Goal: Participate in discussion: Engage in conversation with other users on a specific topic

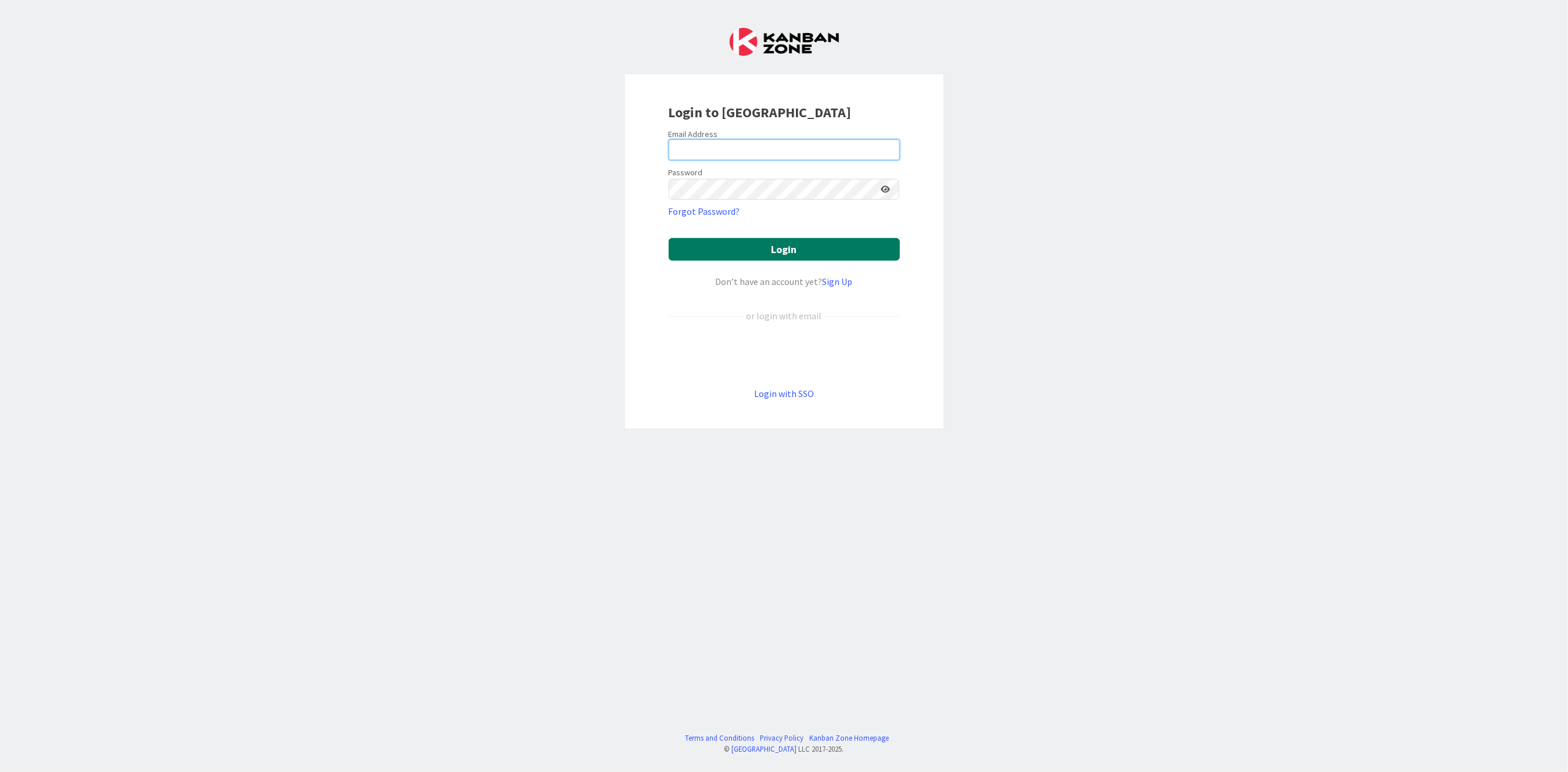
type input "[PERSON_NAME][EMAIL_ADDRESS][PERSON_NAME][DOMAIN_NAME][US_STATE]"
drag, startPoint x: 722, startPoint y: 241, endPoint x: 723, endPoint y: 247, distance: 6.1
click at [723, 245] on button "Login" at bounding box center [784, 249] width 231 height 23
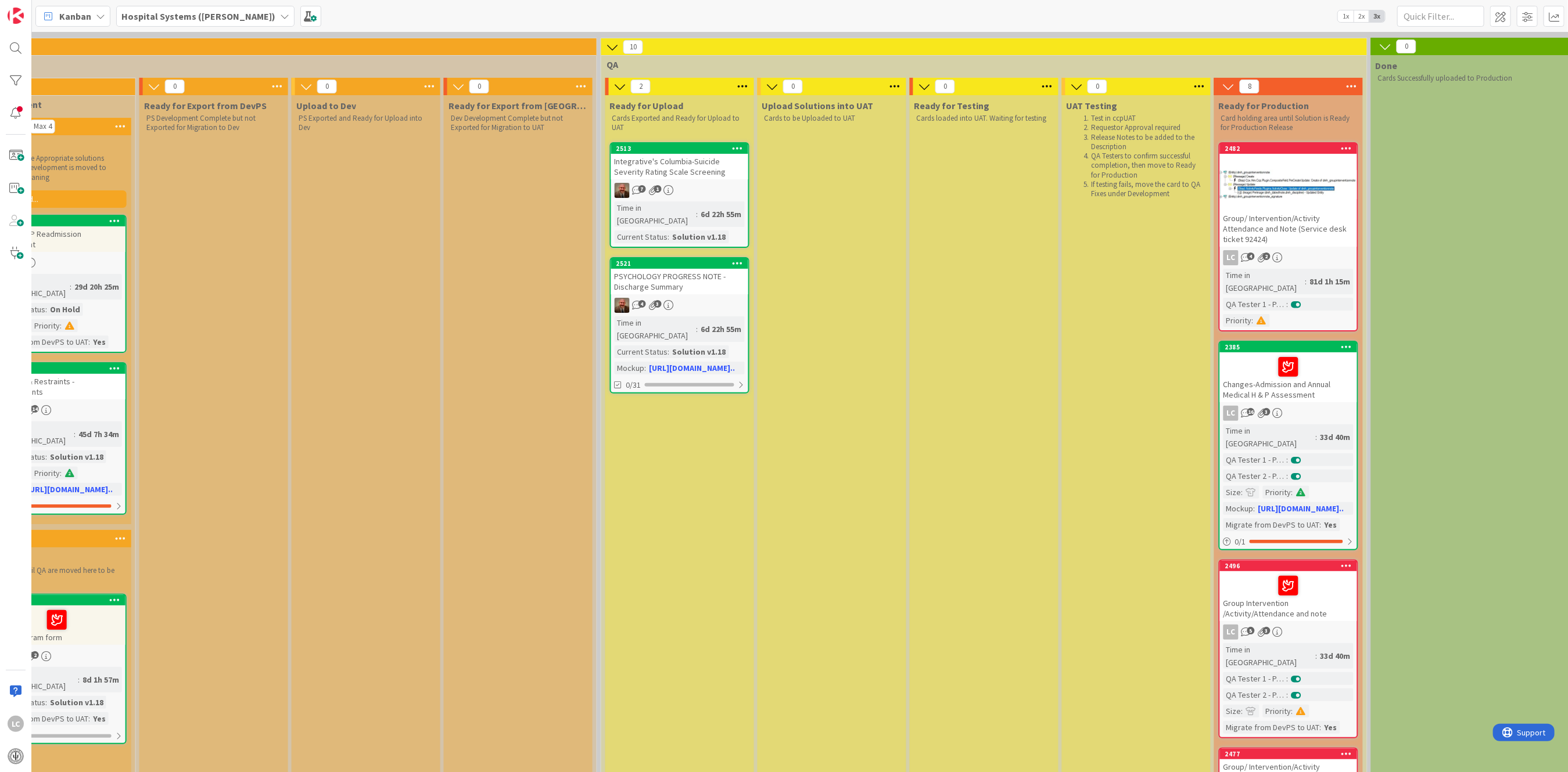
scroll to position [78, 1282]
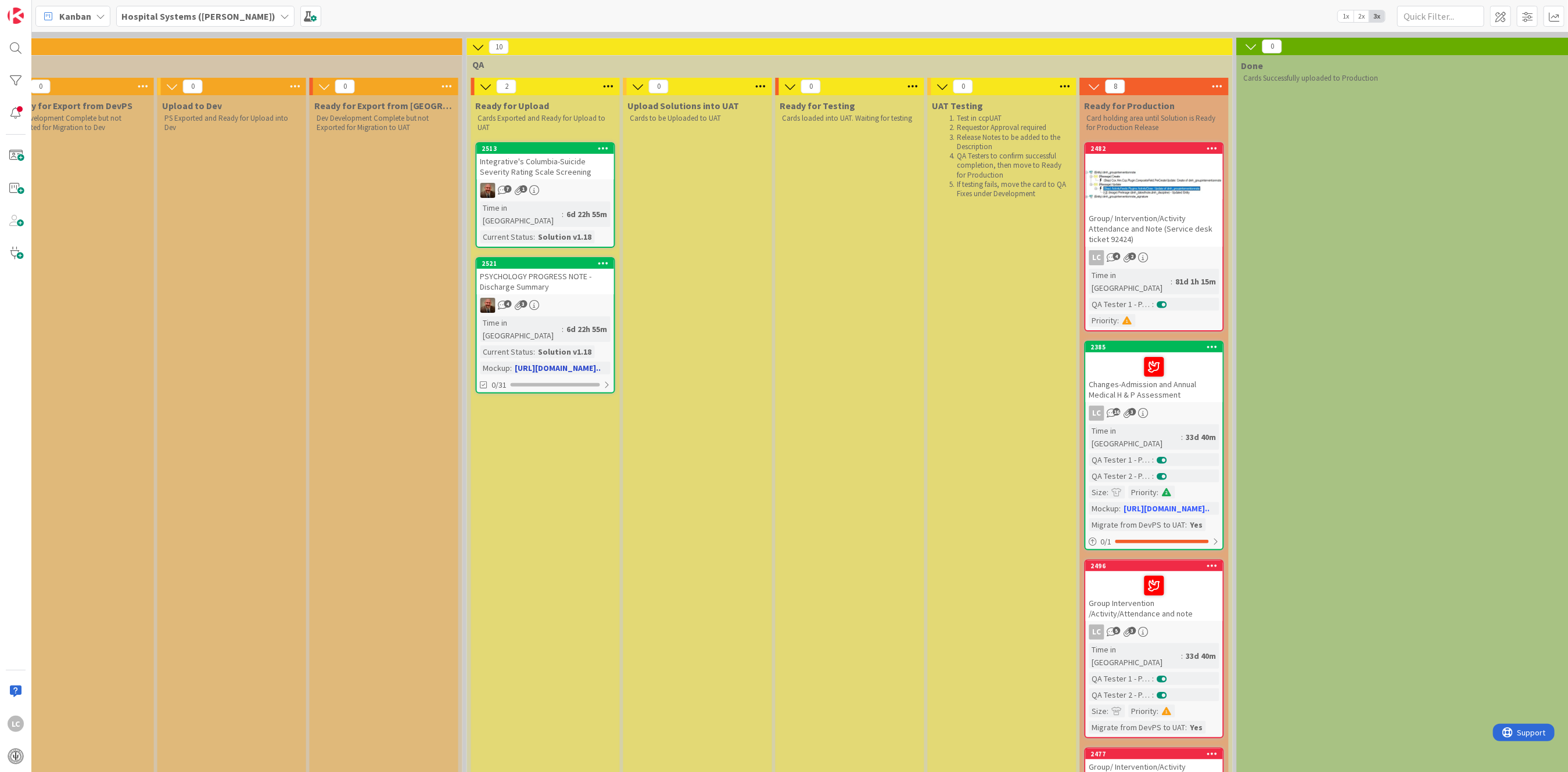
click at [513, 269] on div "PSYCHOLOGY PROGRESS NOTE - Discharge Summary" at bounding box center [545, 281] width 137 height 25
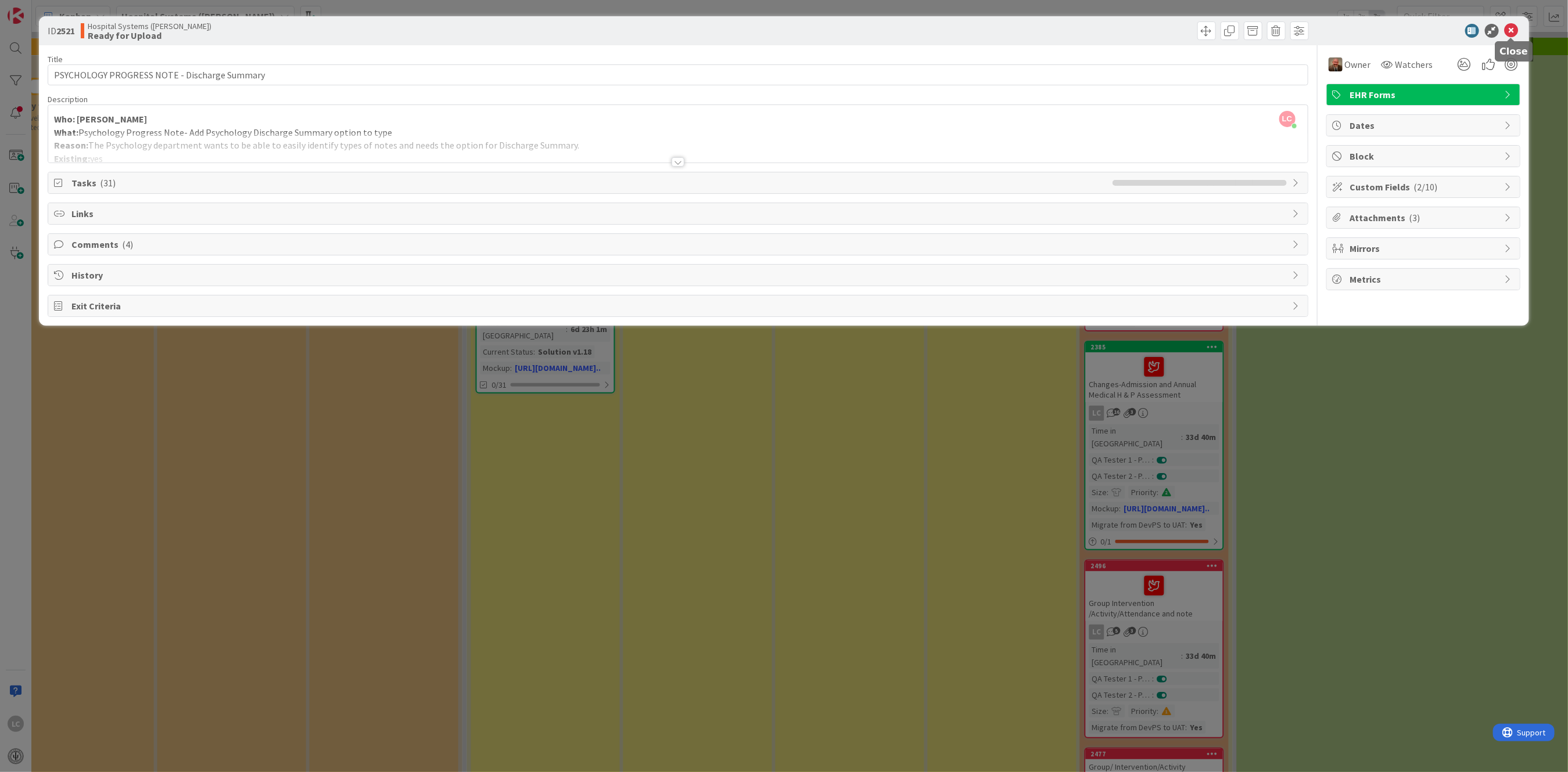
click at [1509, 27] on icon at bounding box center [1512, 30] width 14 height 14
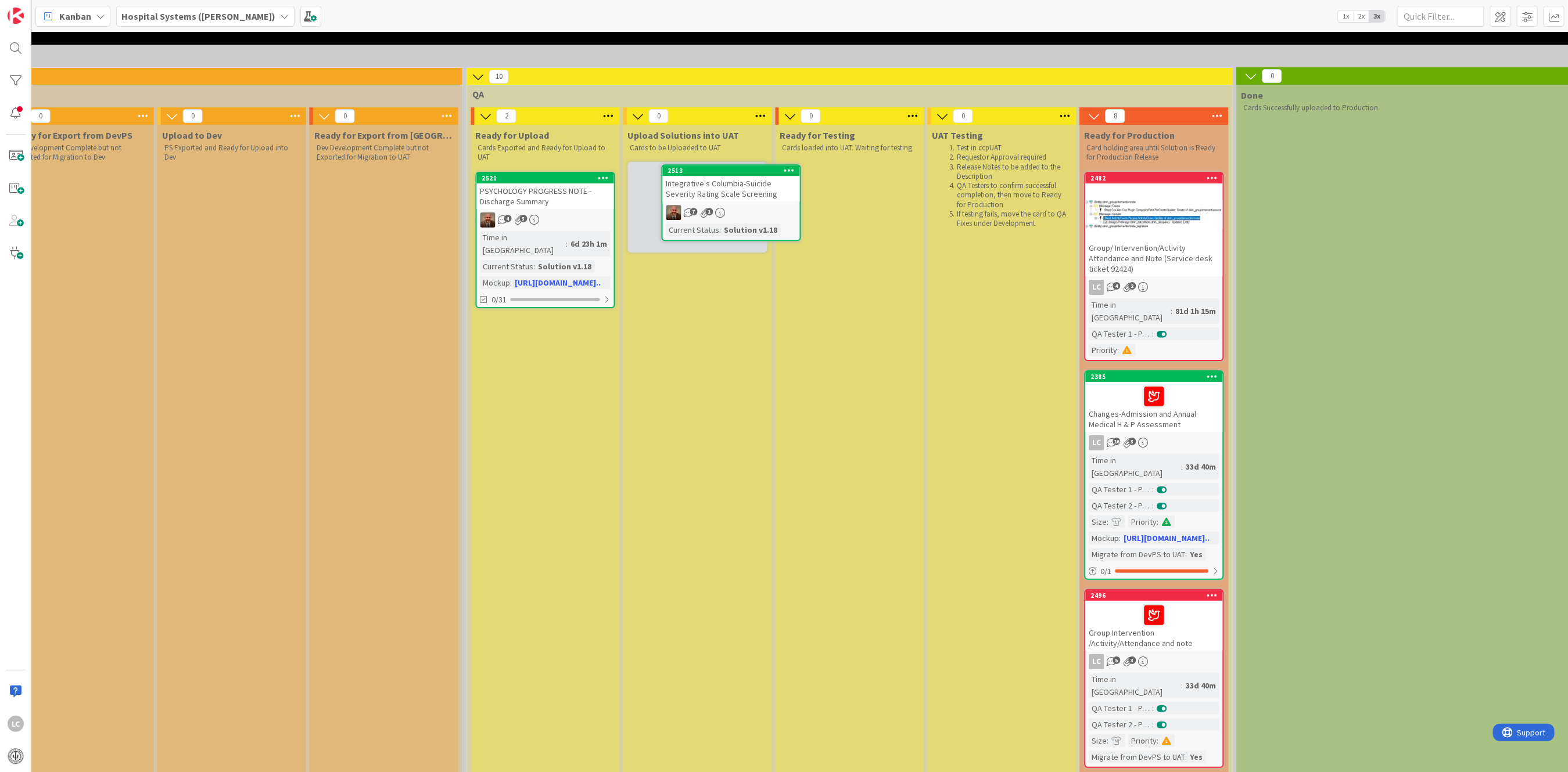
scroll to position [46, 1282]
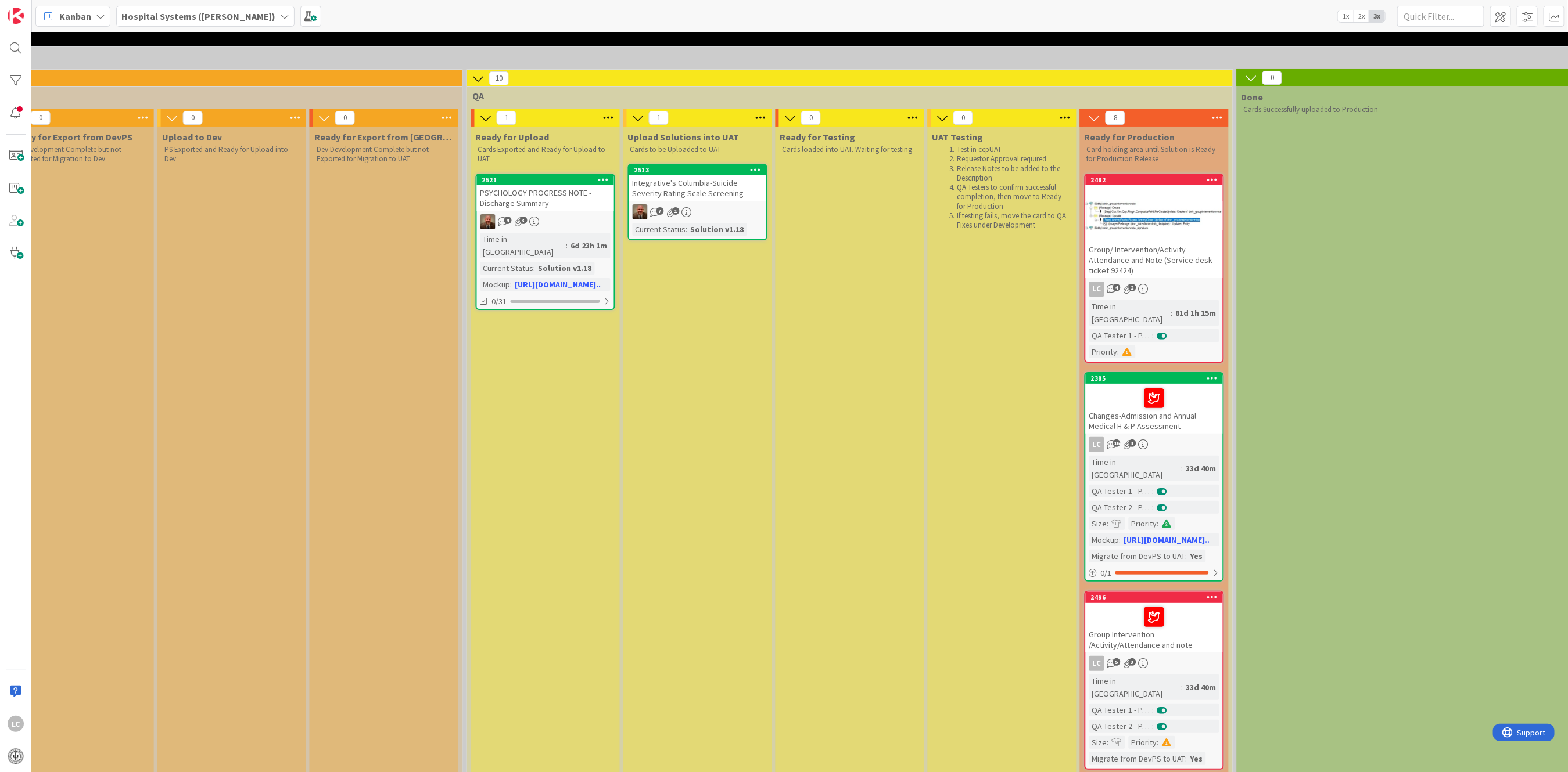
click at [690, 188] on div "Integrative's Columbia-Suicide Severity Rating Scale Screening" at bounding box center [697, 188] width 137 height 25
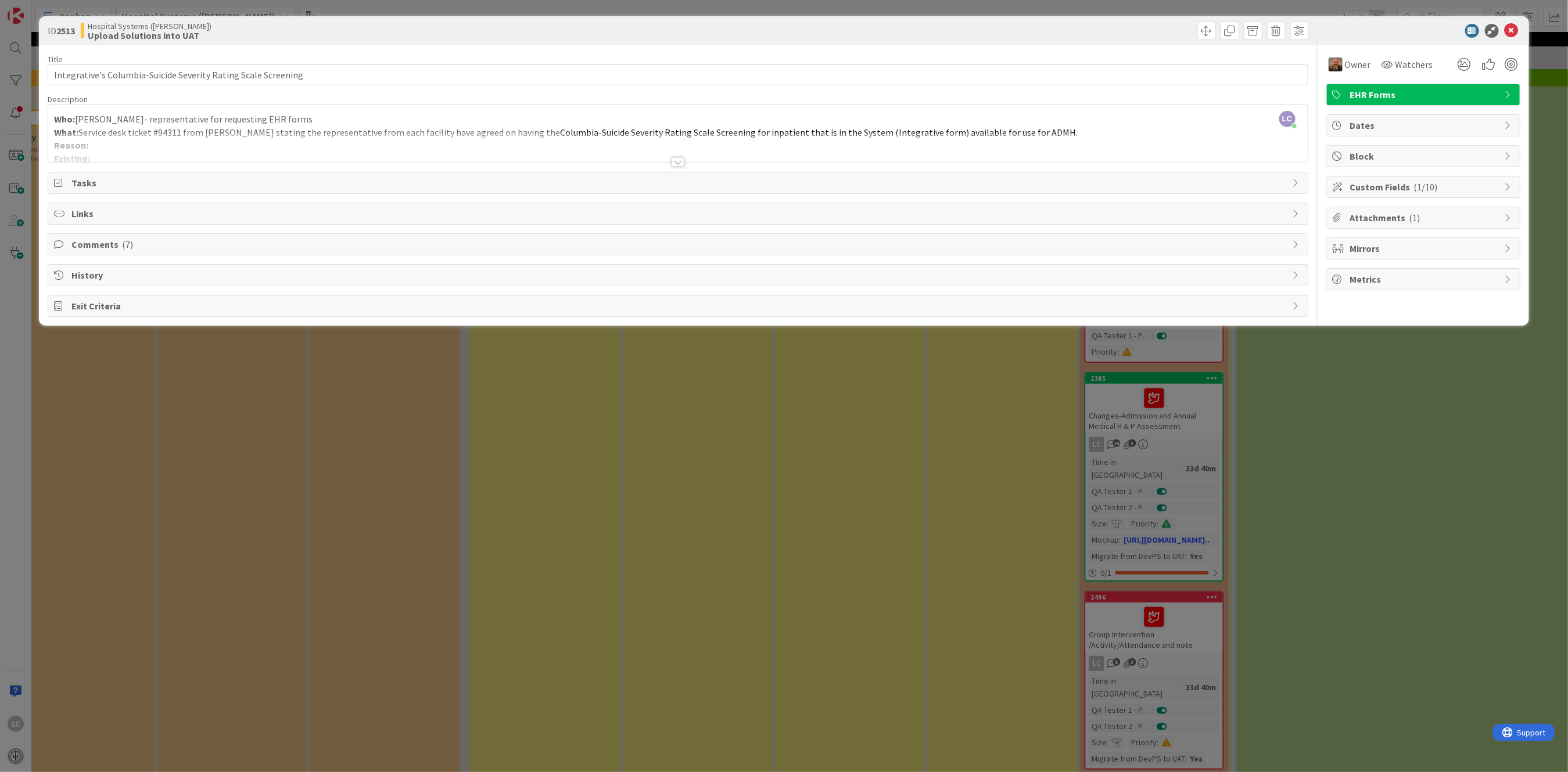
click at [107, 241] on span "Comments ( 7 )" at bounding box center [679, 244] width 1215 height 14
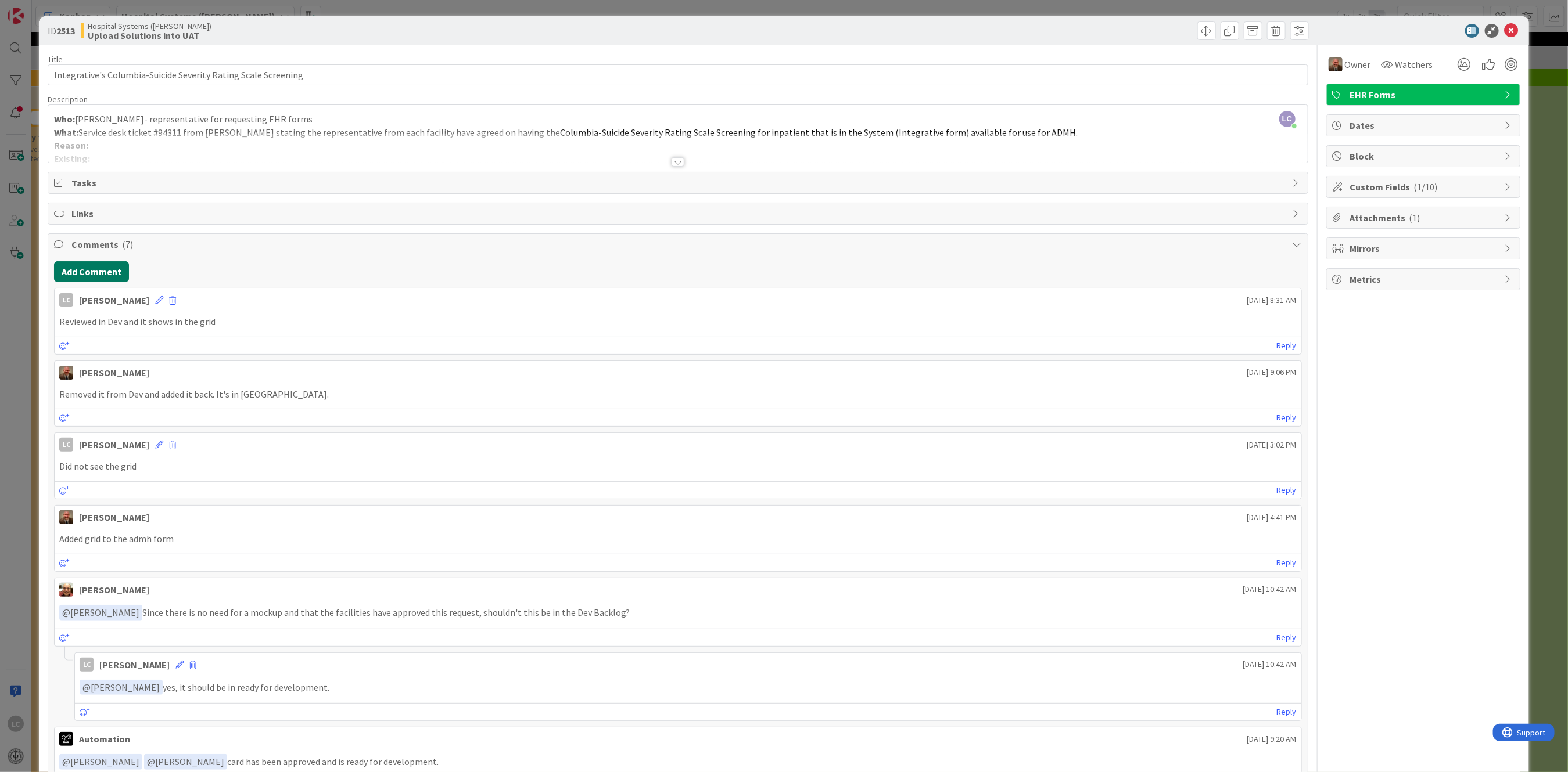
drag, startPoint x: 92, startPoint y: 265, endPoint x: -1053, endPoint y: 434, distance: 1157.4
click at [0, 434] on html "LC Kanban Hospital Systems ([PERSON_NAME]) 1x 2x 3x 1 Backlog Add Card... 1061 …" at bounding box center [784, 386] width 1568 height 772
click at [71, 271] on button "Add Comment" at bounding box center [91, 271] width 75 height 21
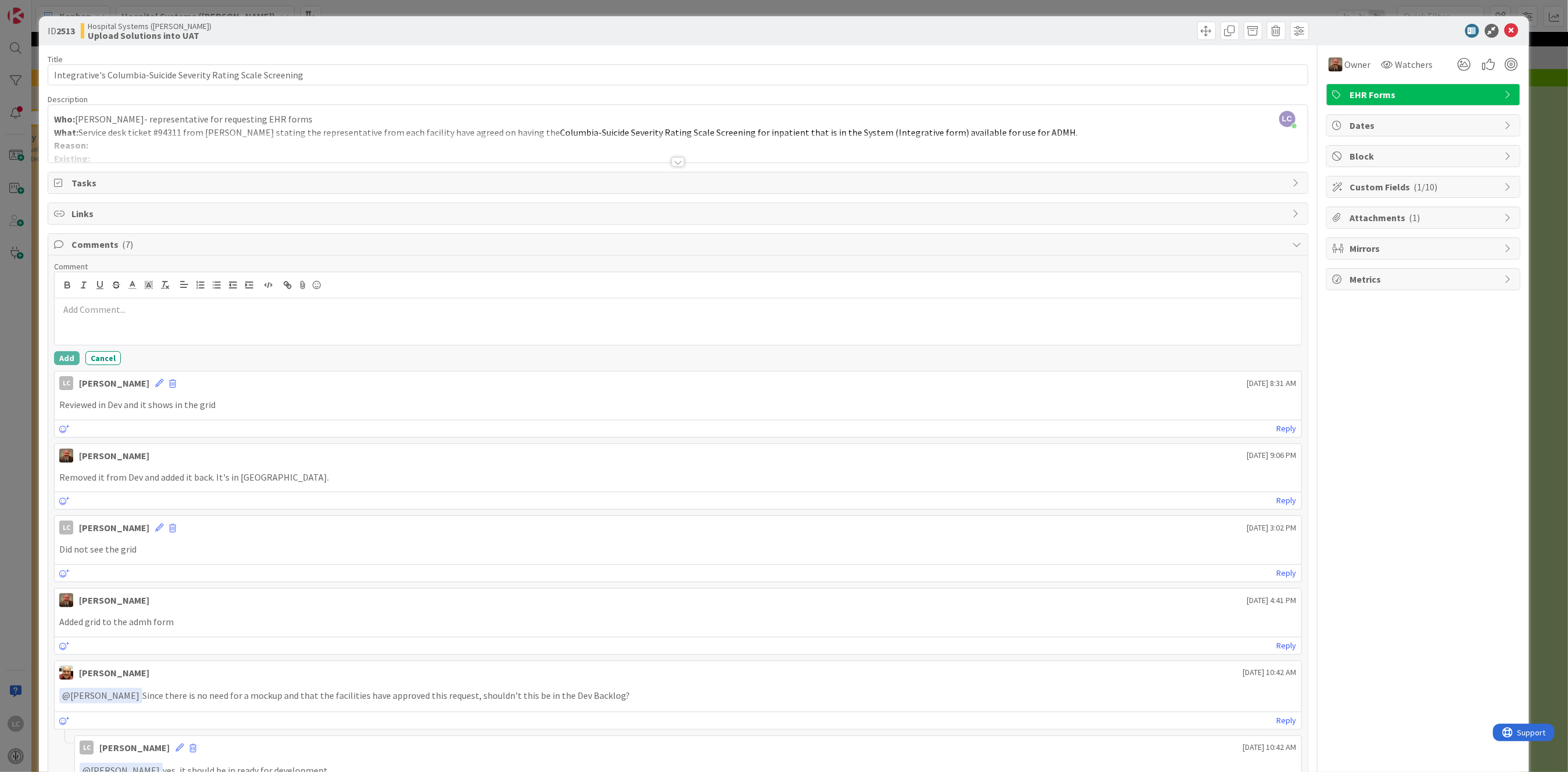
click at [78, 308] on p at bounding box center [677, 310] width 1237 height 13
click at [70, 356] on button "Add" at bounding box center [67, 358] width 25 height 14
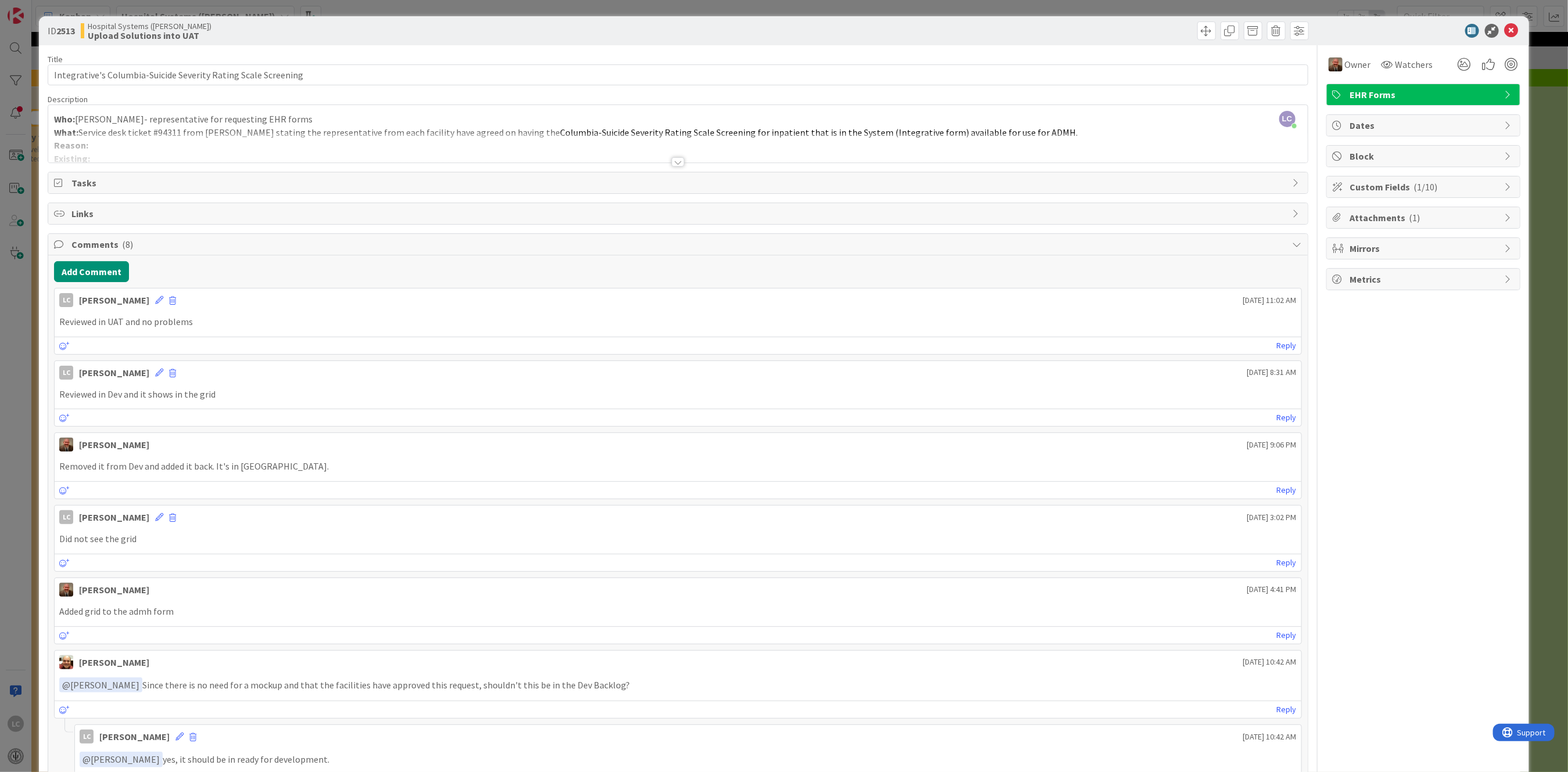
click at [1351, 188] on span "Custom Fields ( 1/10 )" at bounding box center [1424, 187] width 148 height 14
click at [1333, 221] on button at bounding box center [1342, 222] width 19 height 15
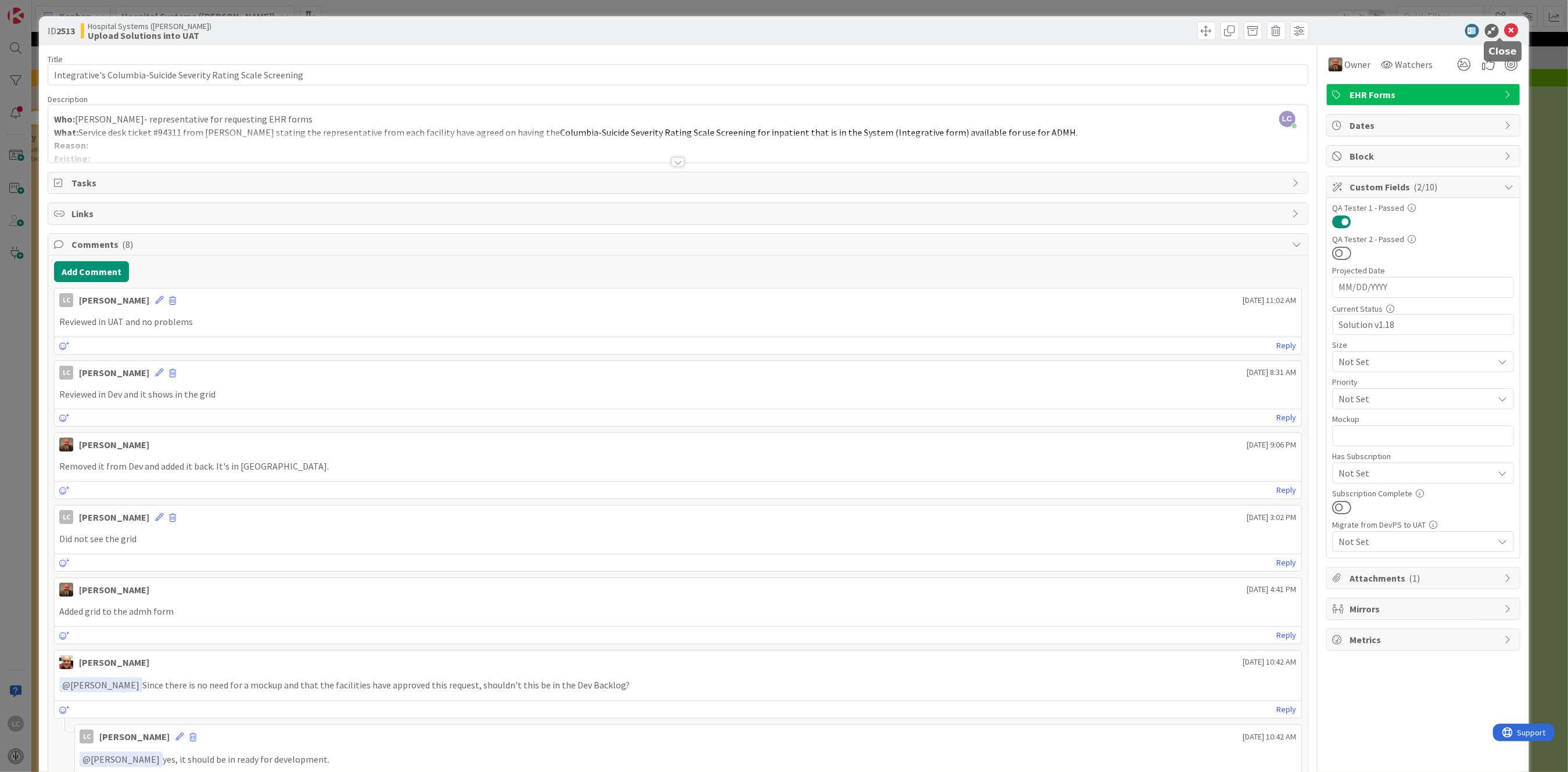
click at [1496, 22] on div "ID 2513 Hospital Systems ([PERSON_NAME]) Upload Solutions into UAT" at bounding box center [783, 30] width 1490 height 29
click at [1502, 23] on div "ID 2513 Hospital Systems ([PERSON_NAME]) Upload Solutions into UAT" at bounding box center [783, 30] width 1490 height 29
click at [1505, 29] on icon at bounding box center [1512, 30] width 14 height 14
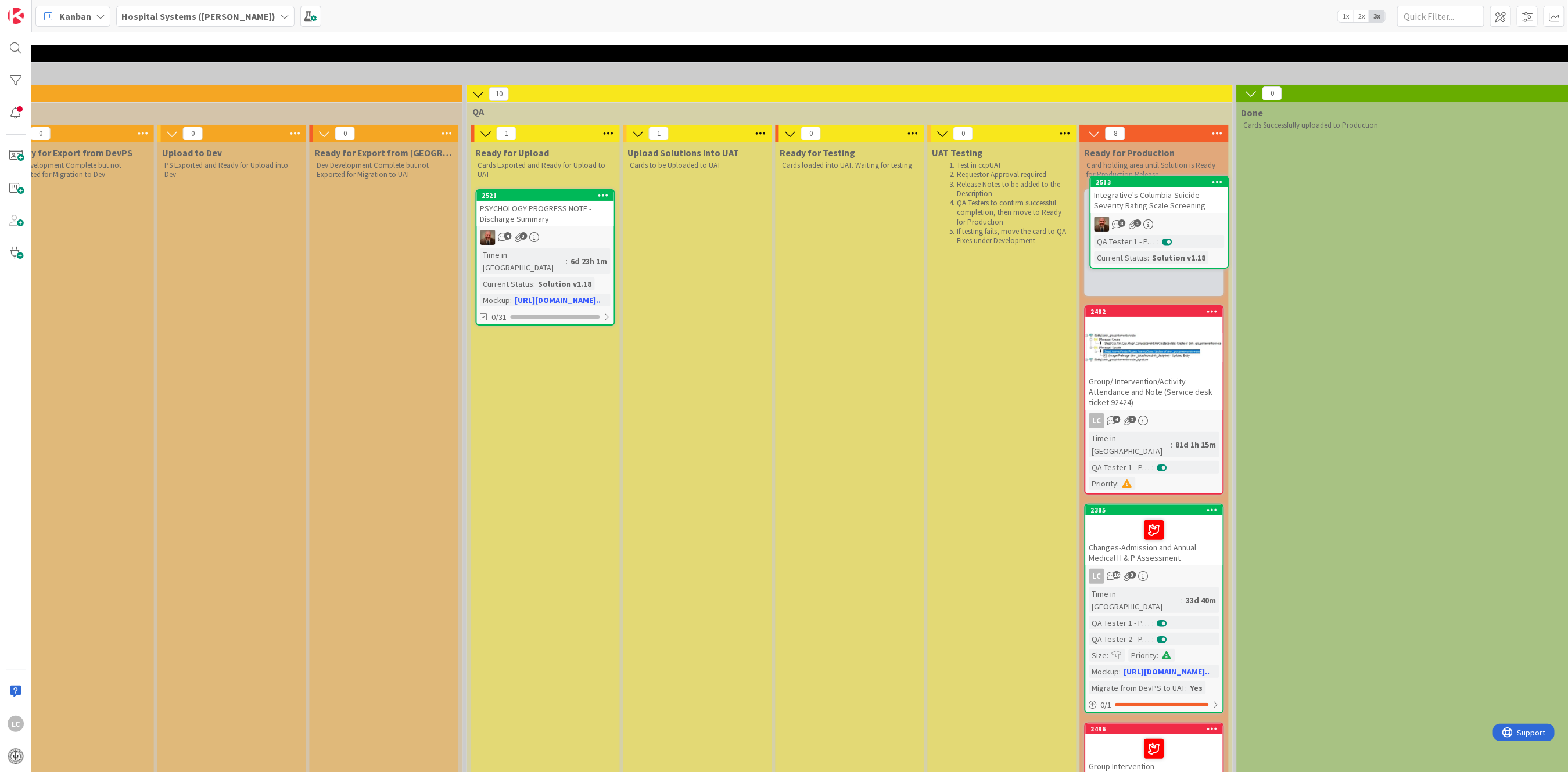
scroll to position [25, 1282]
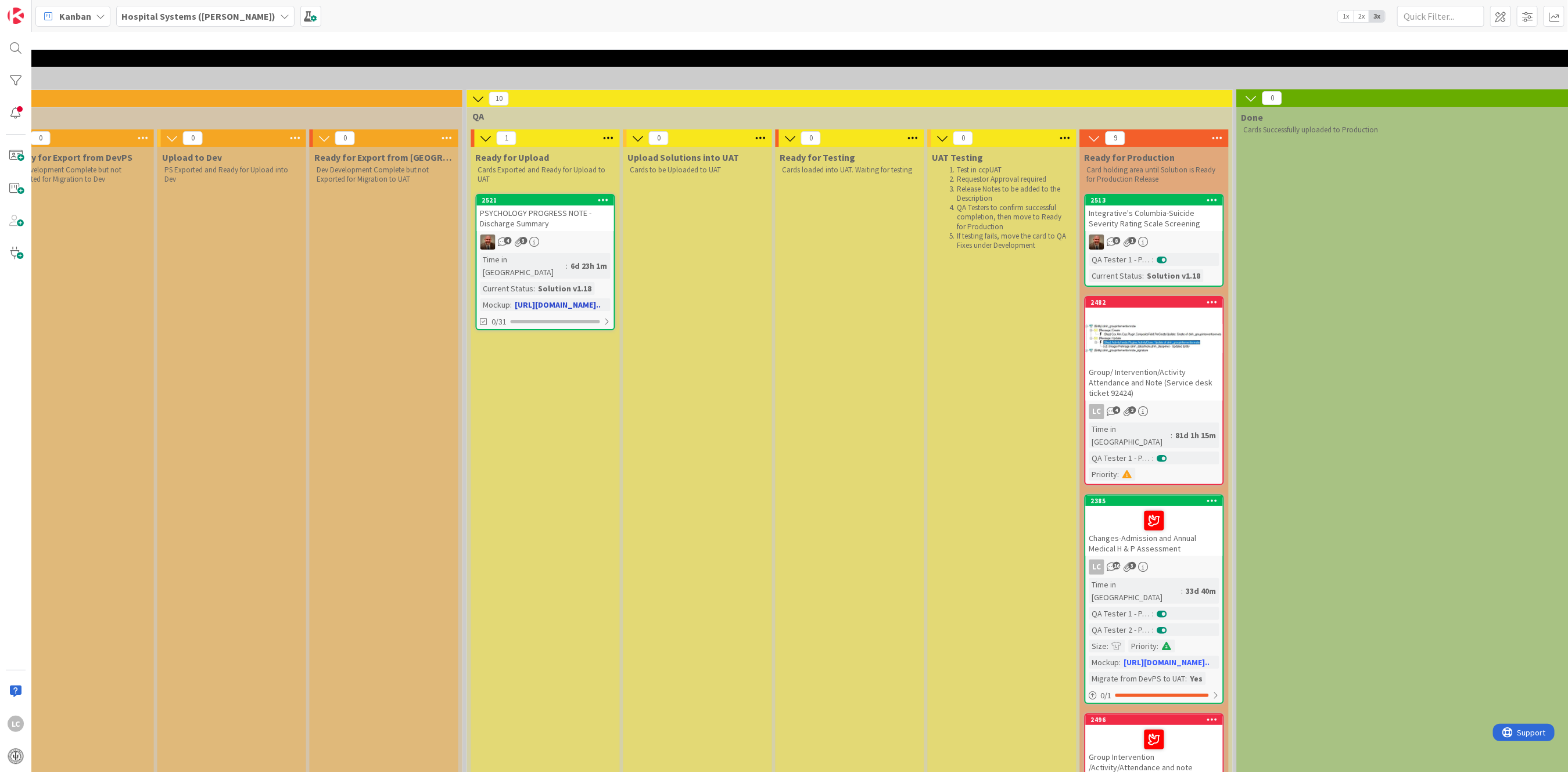
click at [503, 218] on div "PSYCHOLOGY PROGRESS NOTE - Discharge Summary" at bounding box center [545, 218] width 137 height 25
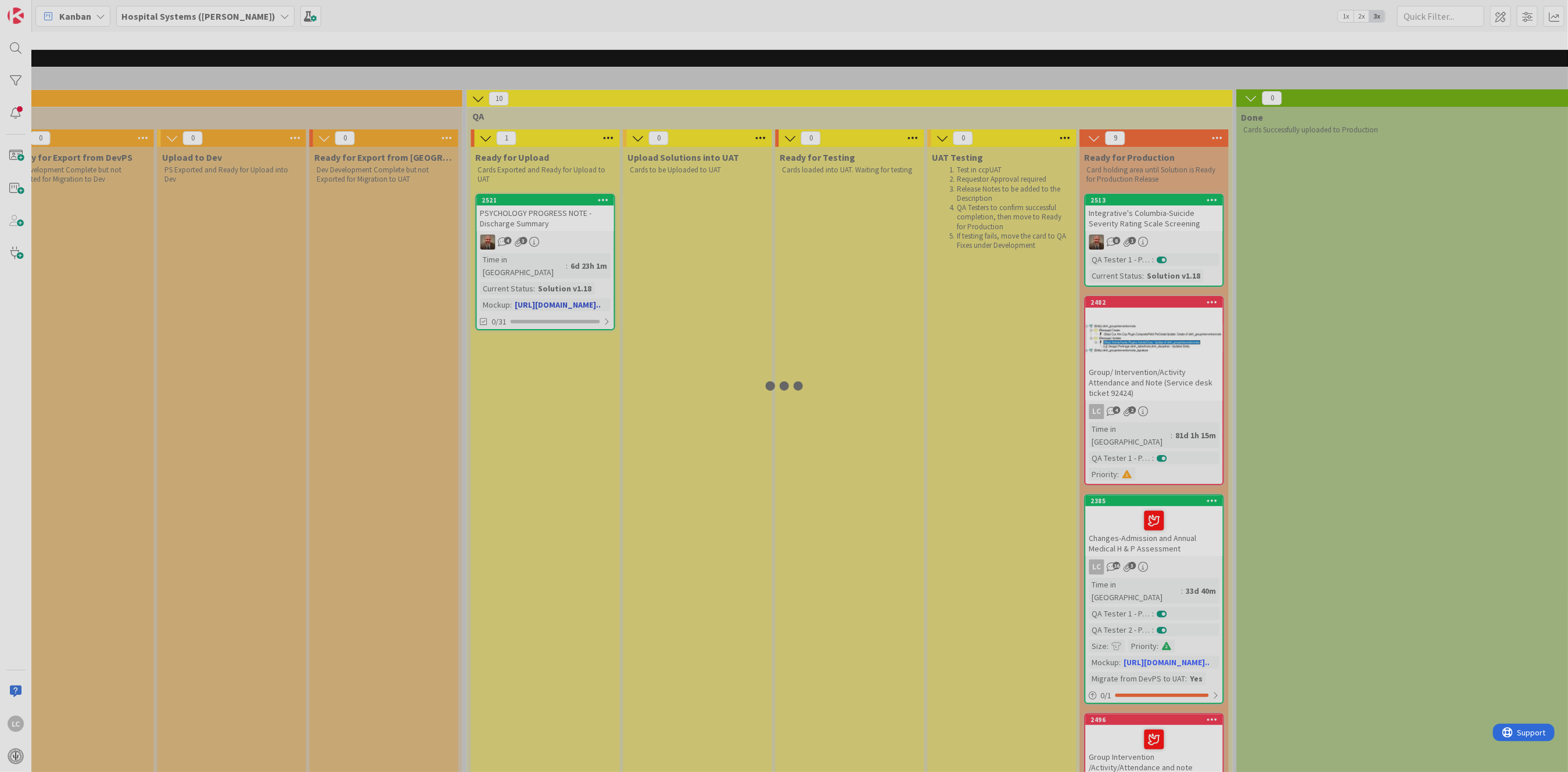
click at [503, 218] on div at bounding box center [784, 386] width 1568 height 772
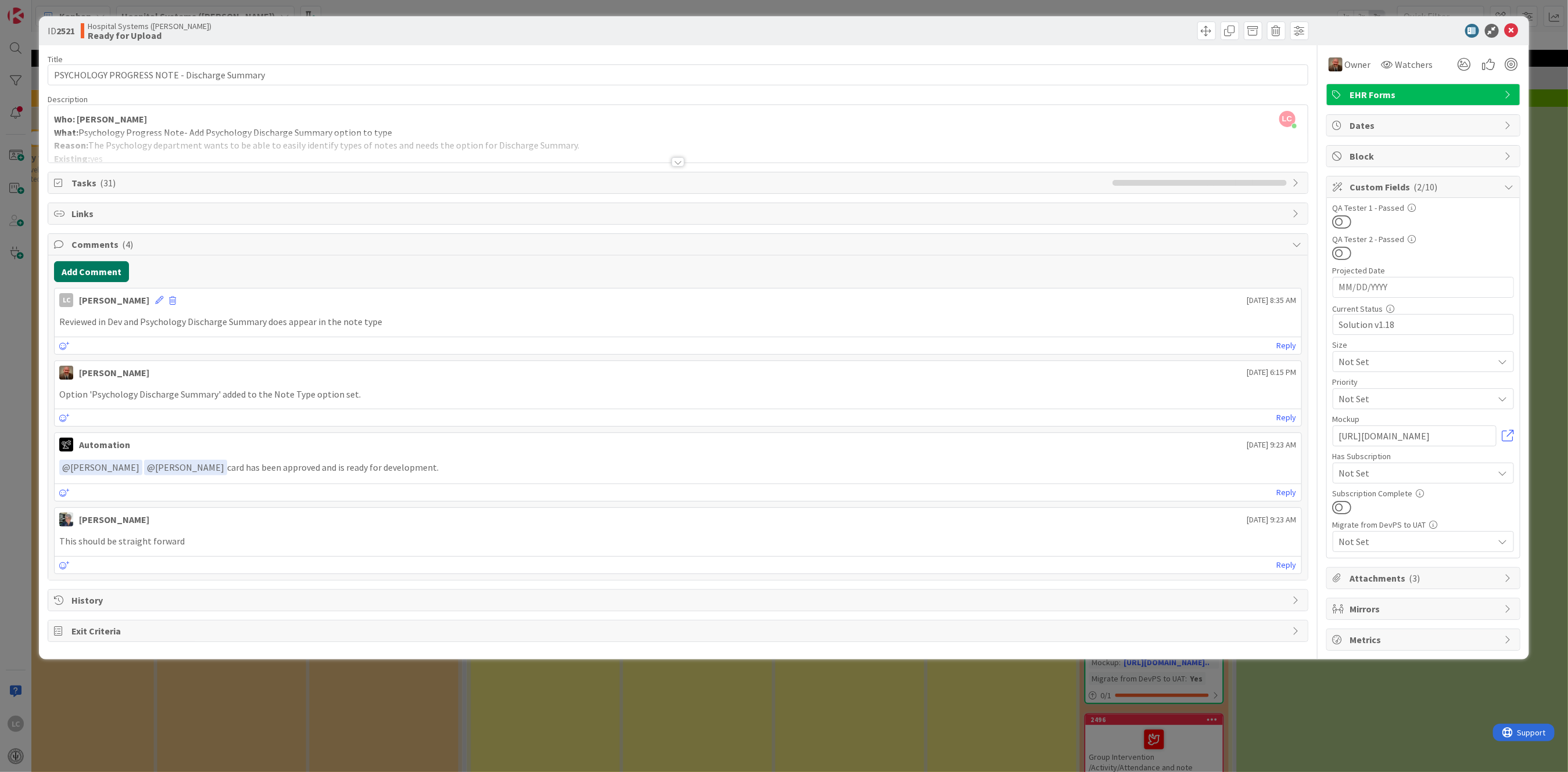
click at [69, 271] on button "Add Comment" at bounding box center [91, 271] width 75 height 21
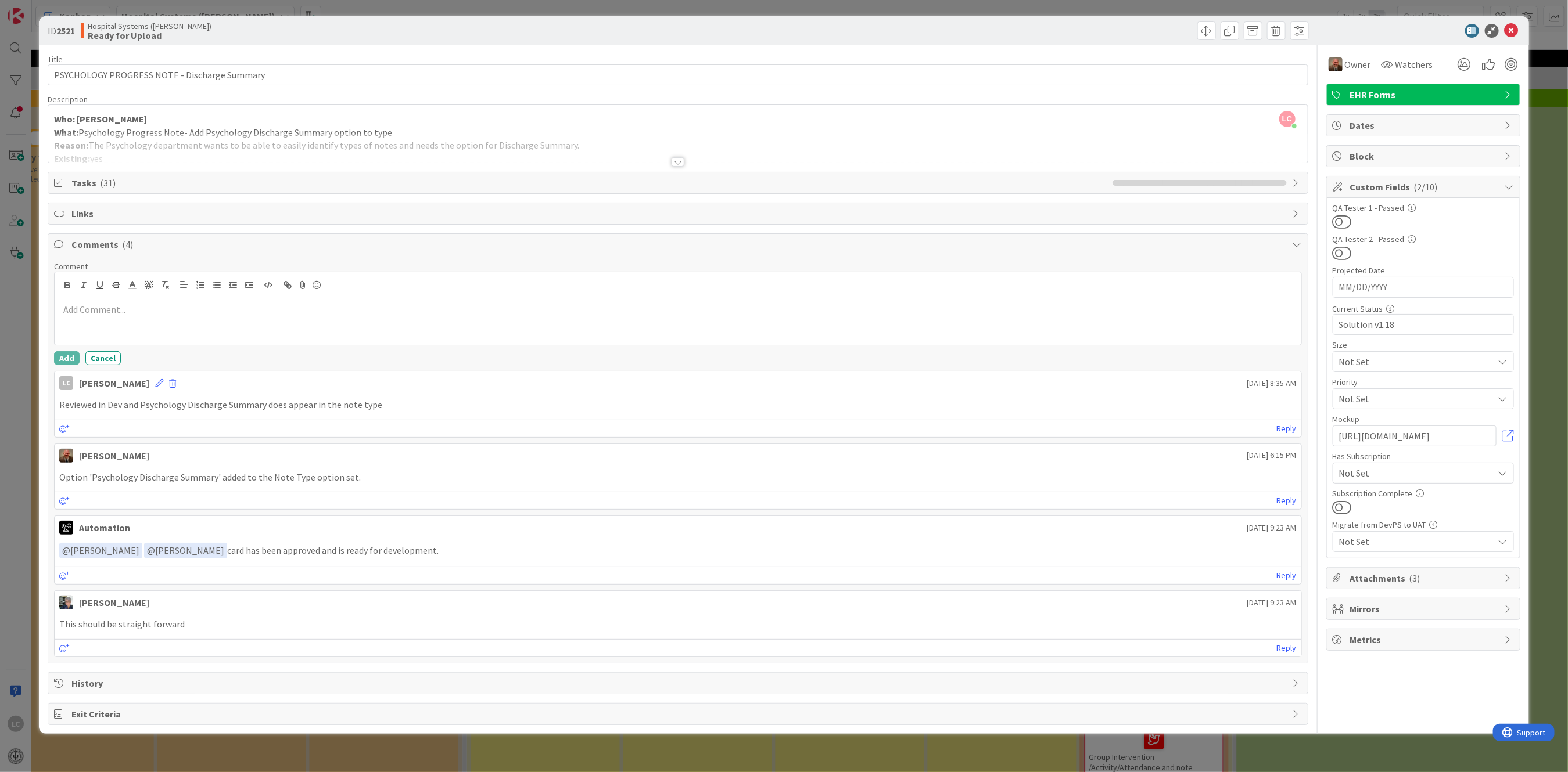
click at [70, 312] on p at bounding box center [677, 310] width 1237 height 13
click at [61, 354] on button "Add" at bounding box center [67, 358] width 25 height 14
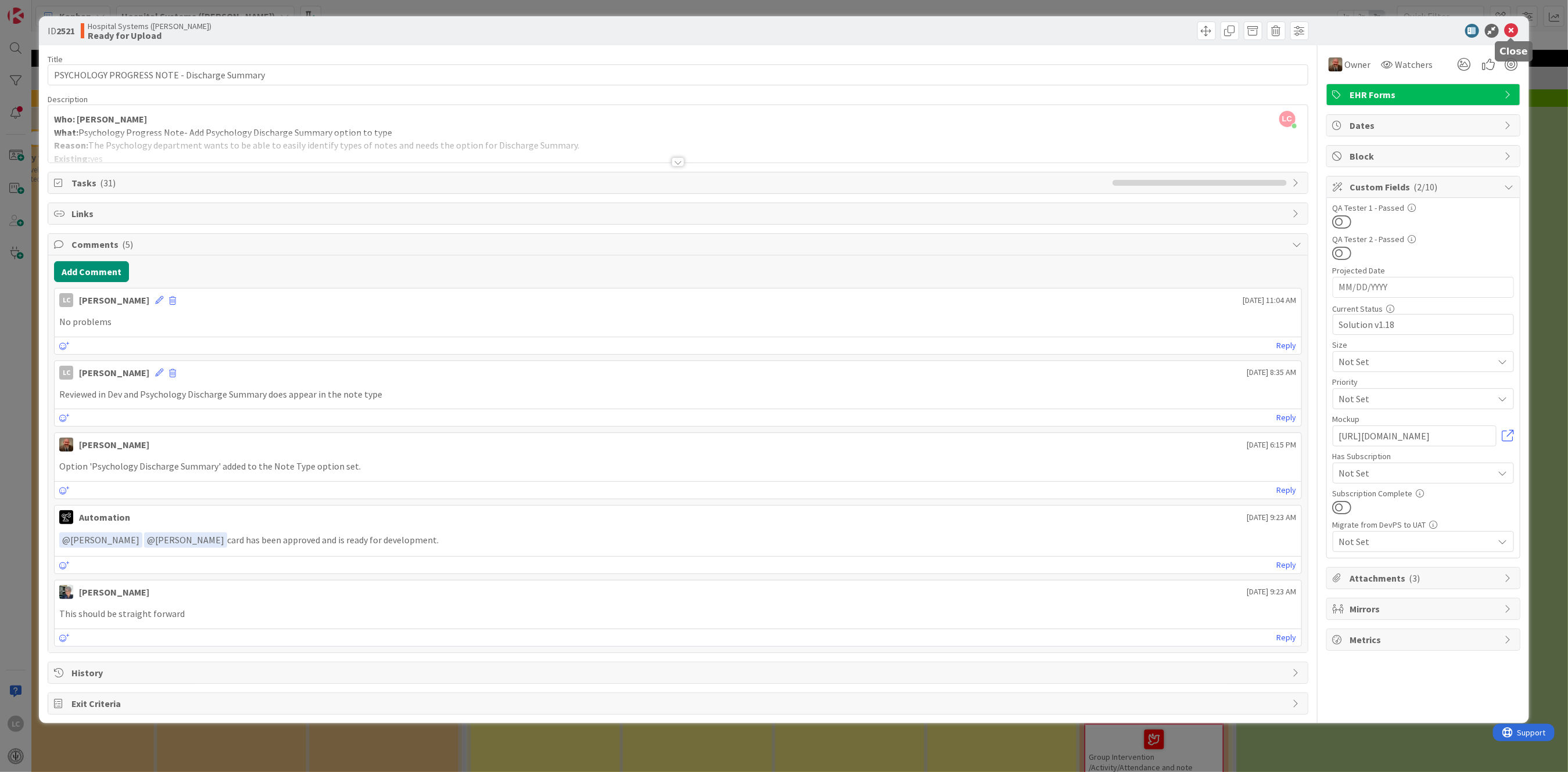
click at [1514, 29] on icon at bounding box center [1512, 30] width 14 height 14
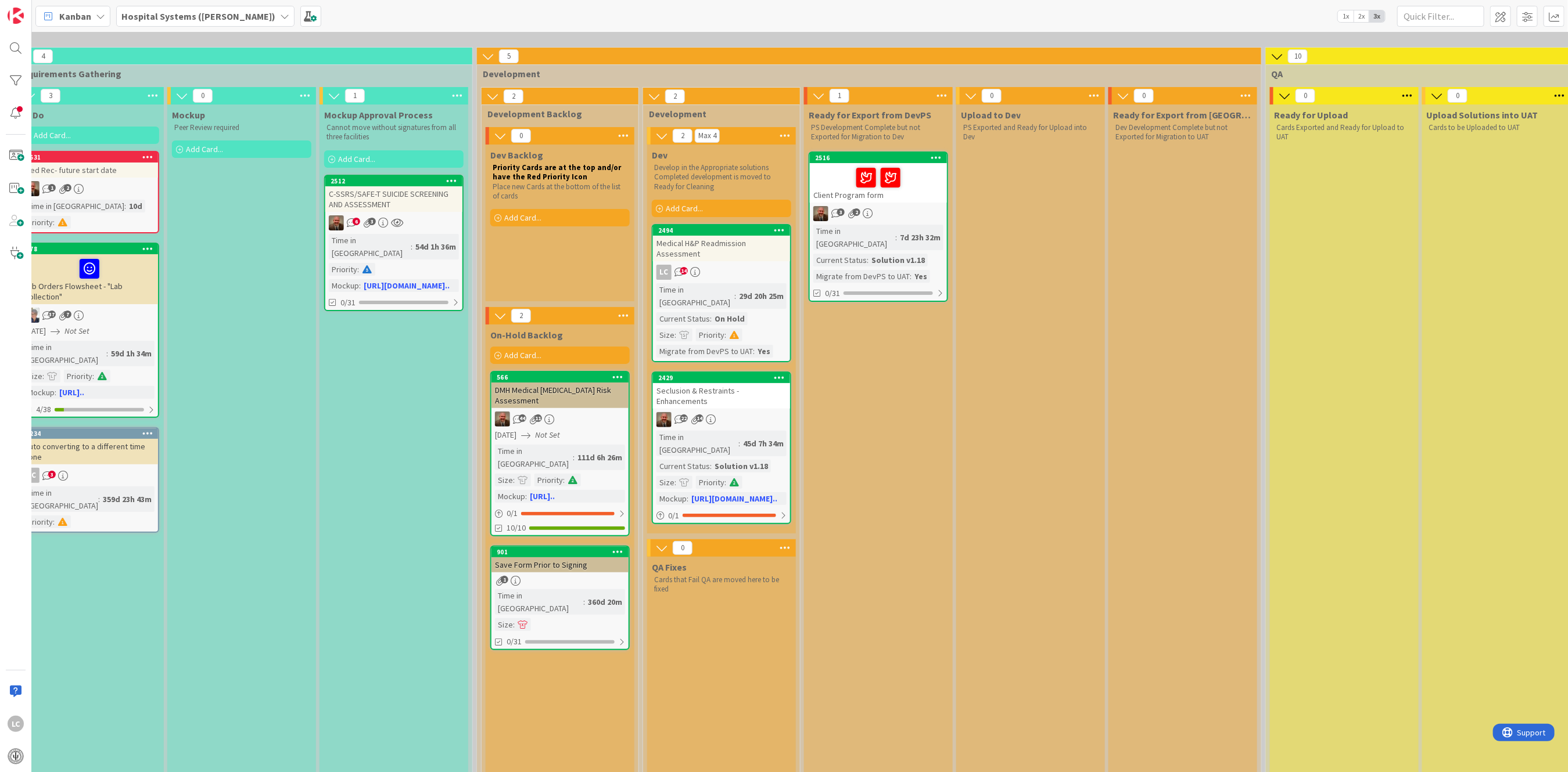
scroll to position [0, 483]
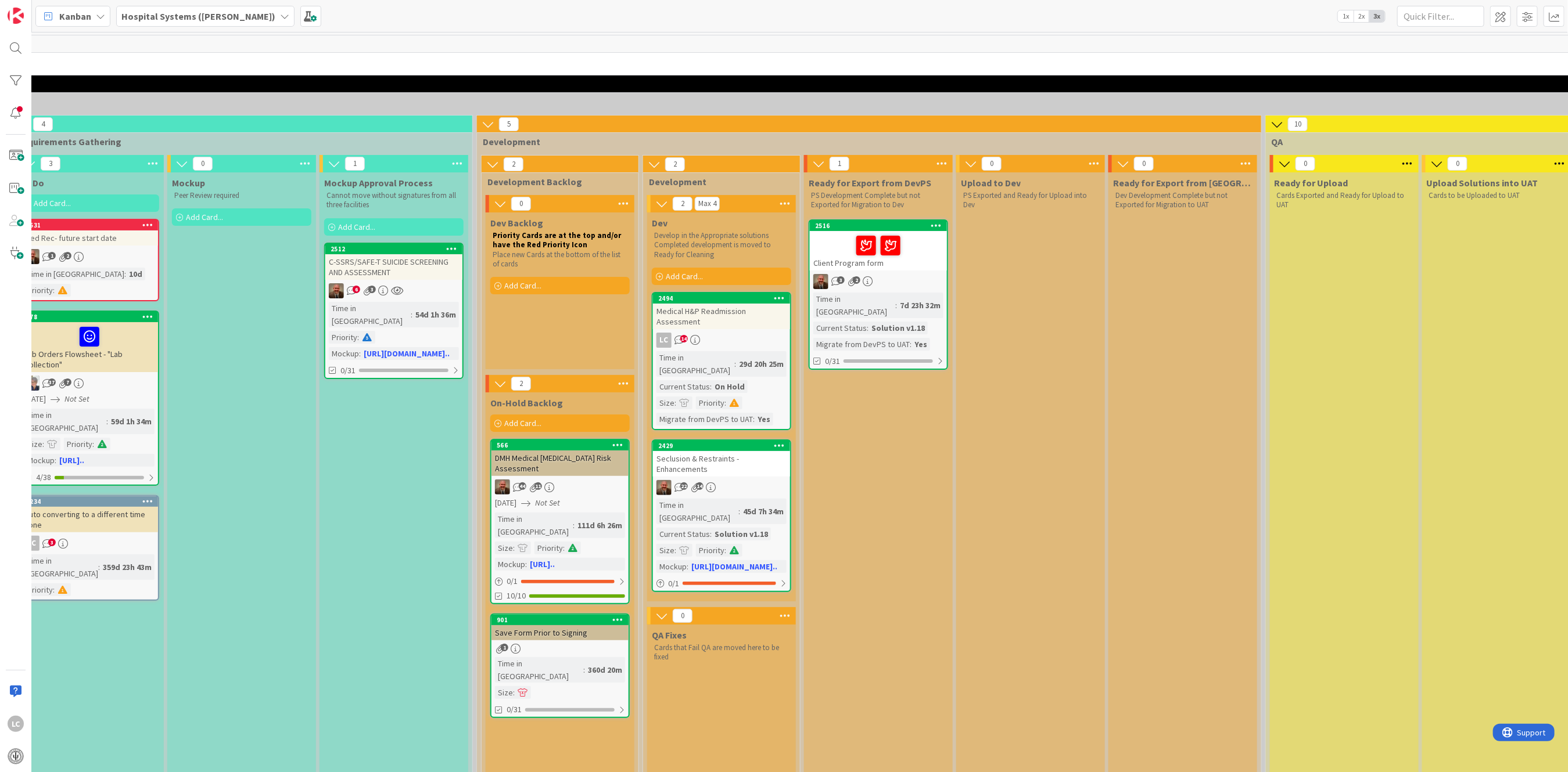
click at [868, 322] on div "Solution v1.18" at bounding box center [898, 328] width 59 height 13
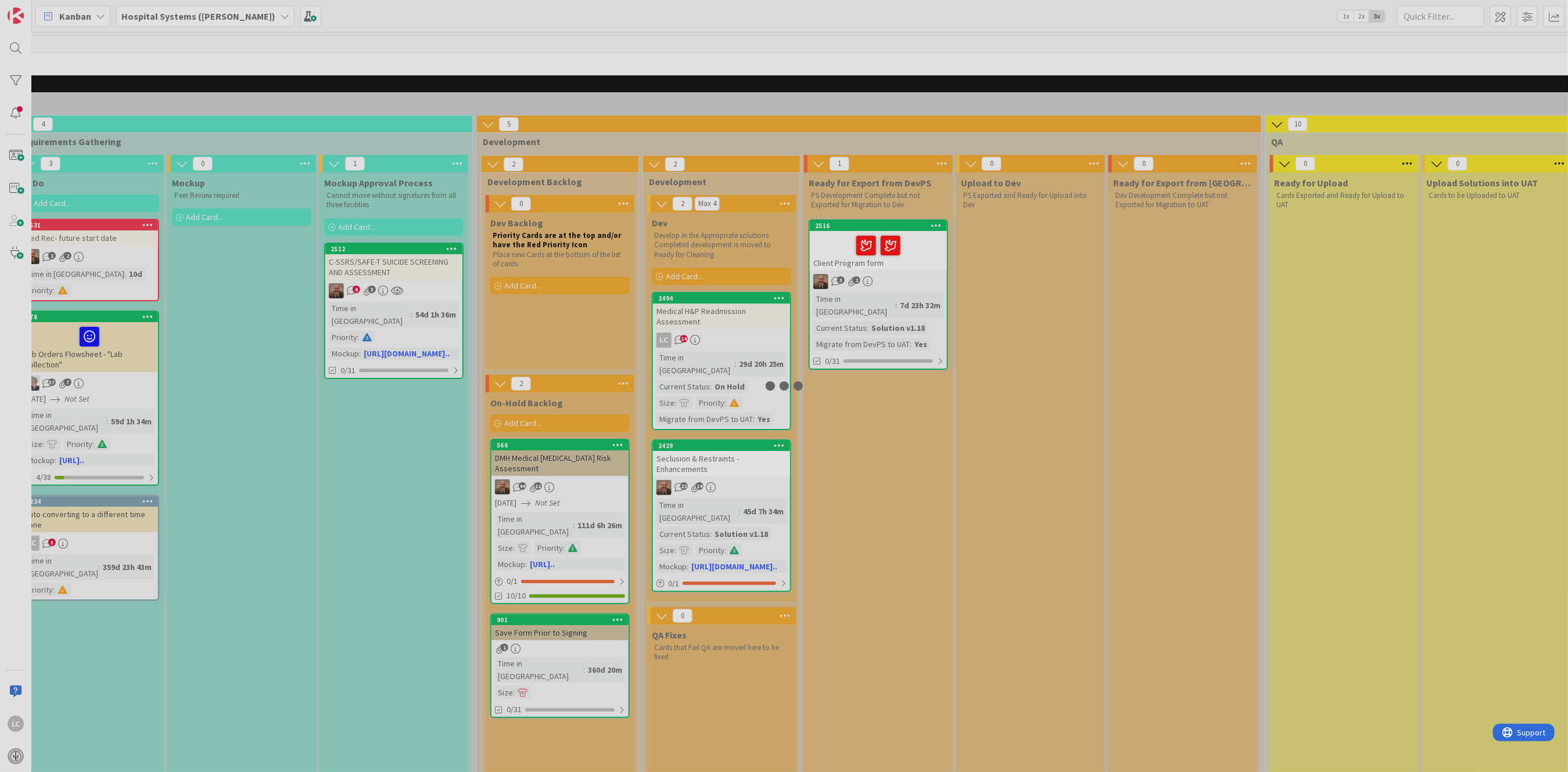
click at [868, 311] on div at bounding box center [784, 386] width 1568 height 772
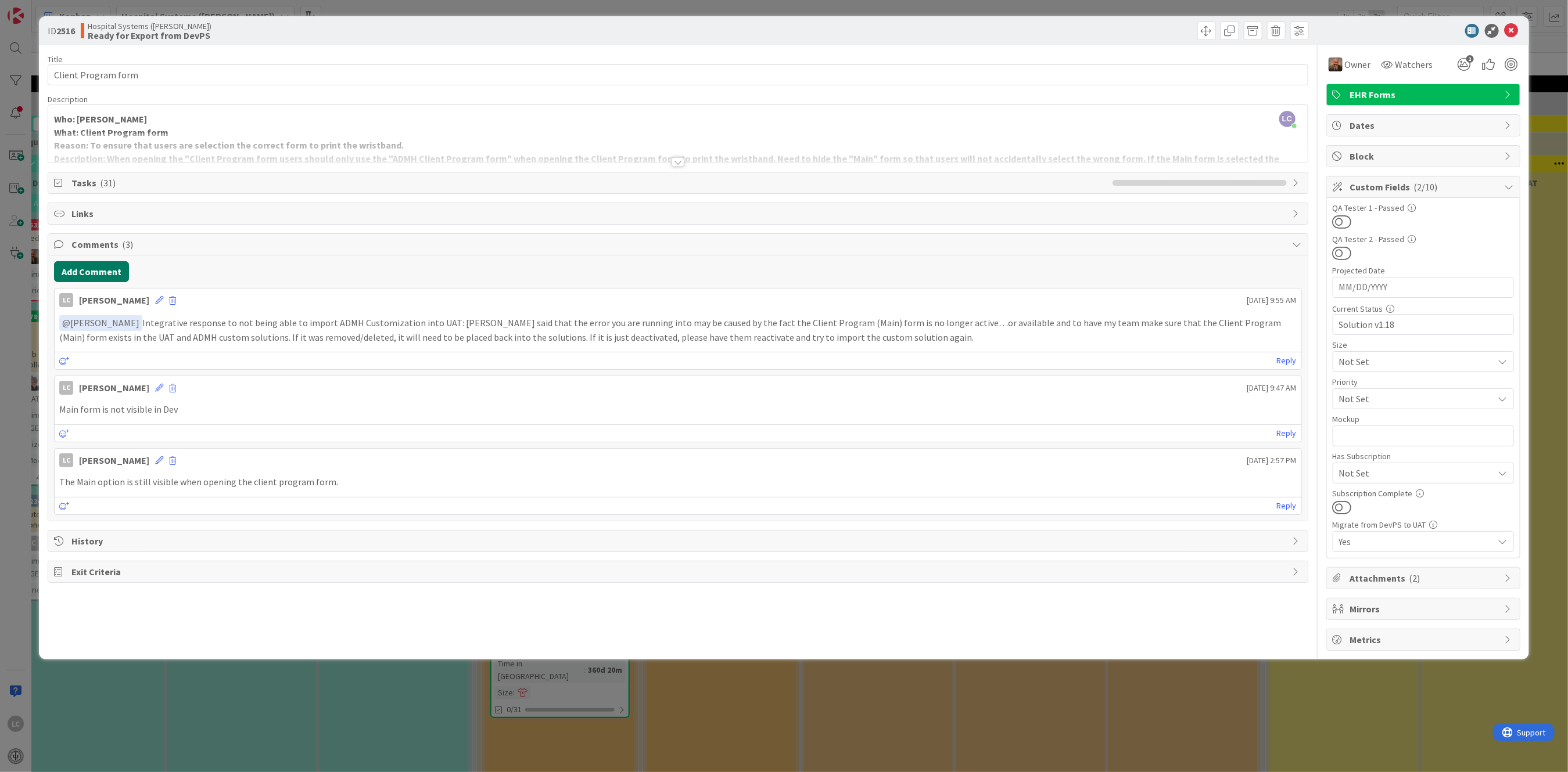
click at [58, 272] on button "Add Comment" at bounding box center [91, 271] width 75 height 21
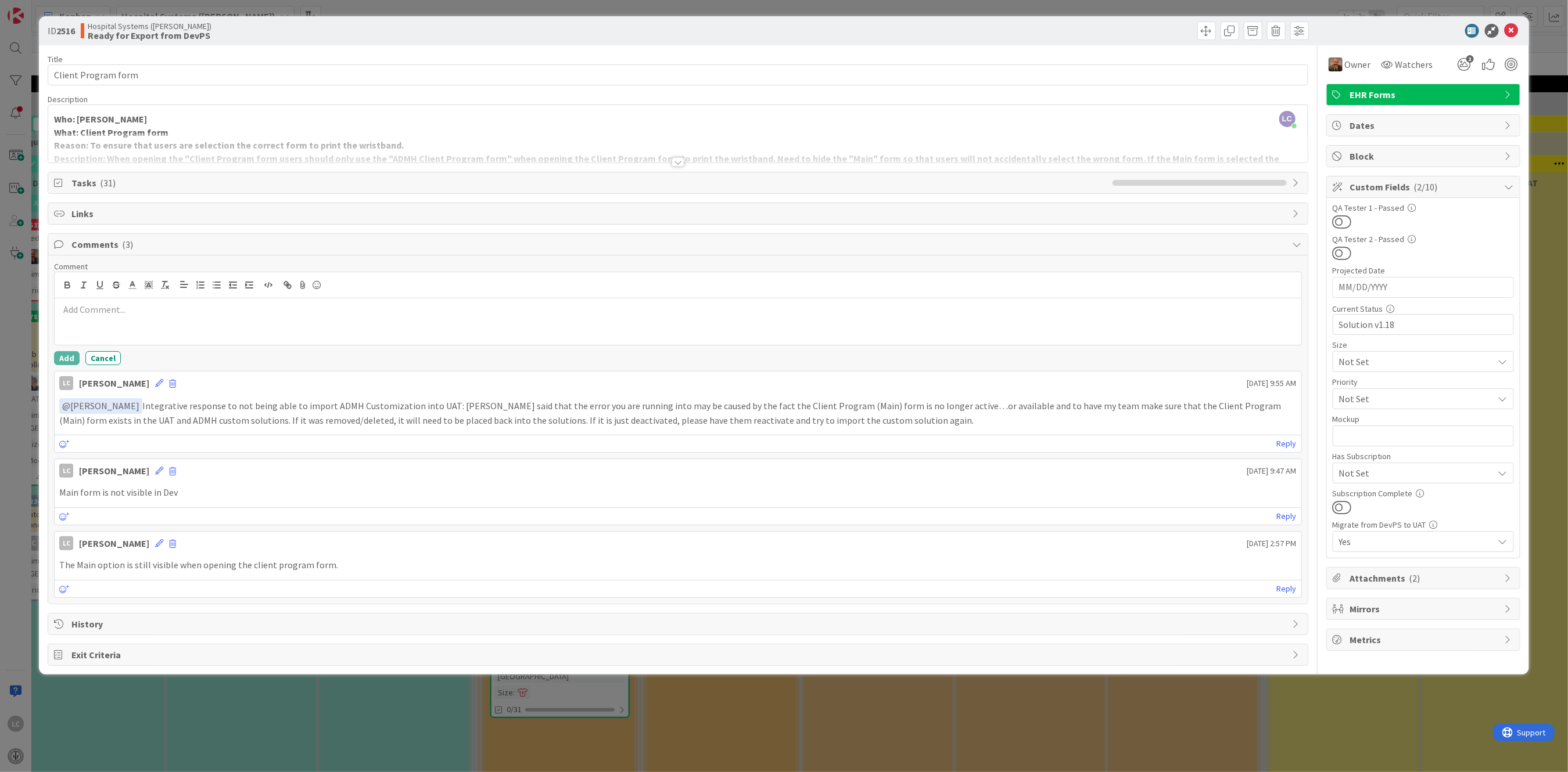
click at [71, 311] on p at bounding box center [677, 310] width 1237 height 13
click at [91, 316] on p "[PERSON_NAME]" at bounding box center [677, 310] width 1237 height 13
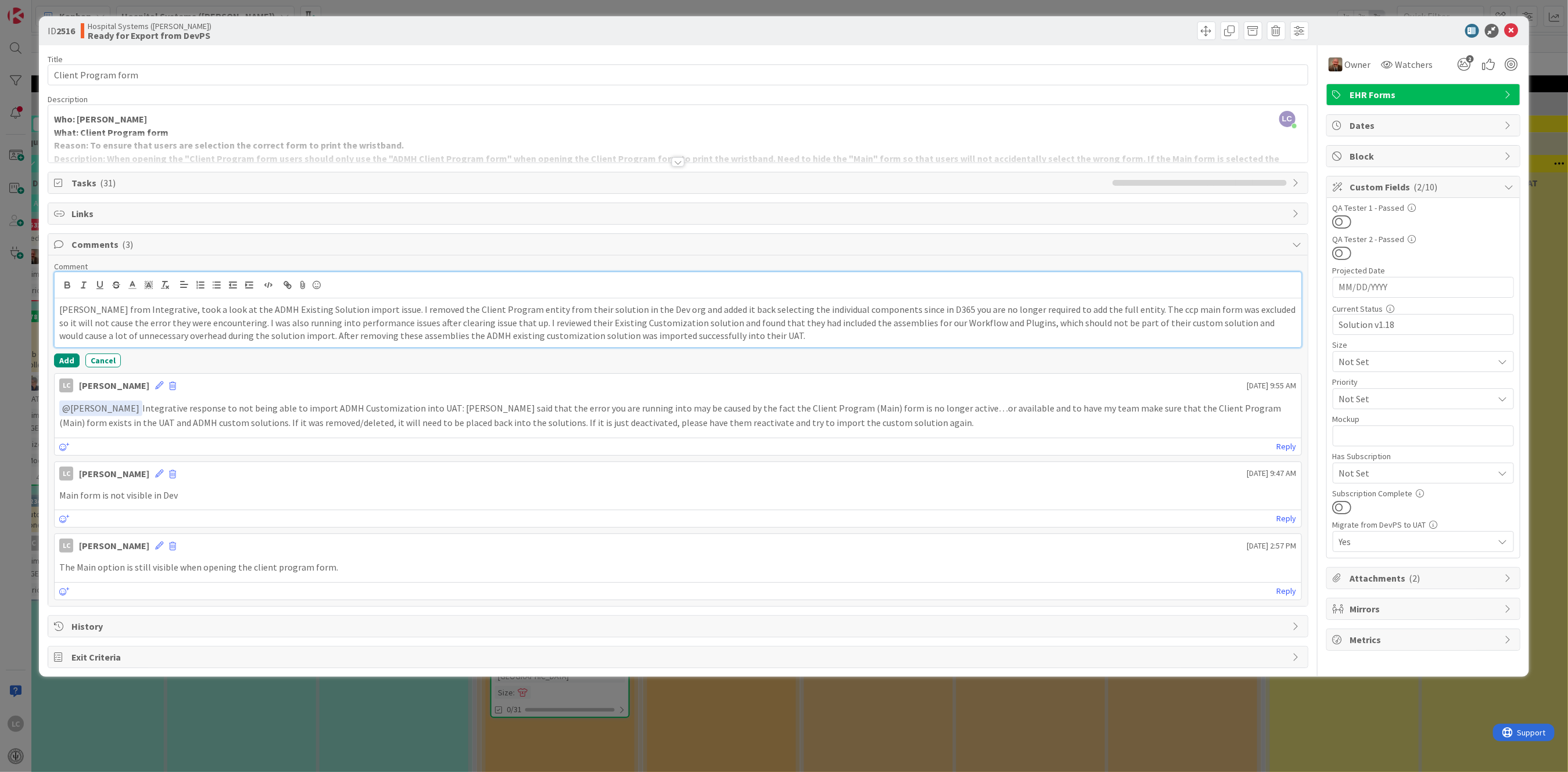
click at [362, 311] on p "[PERSON_NAME] from Integrative, took a look at the ADMH Existing Solution impor…" at bounding box center [677, 323] width 1237 height 40
click at [534, 305] on p "[PERSON_NAME] from Integrative, took a look at the ADMH Existing Solution impor…" at bounding box center [677, 323] width 1237 height 40
drag, startPoint x: 530, startPoint y: 310, endPoint x: 550, endPoint y: 309, distance: 20.0
click at [550, 309] on p "[PERSON_NAME] from Integrative, took a look at the ADMH Existing Solution impor…" at bounding box center [677, 323] width 1237 height 40
click at [905, 310] on p "[PERSON_NAME] from Integrative, took a look at the ADMH Existing Solution impor…" at bounding box center [677, 323] width 1237 height 40
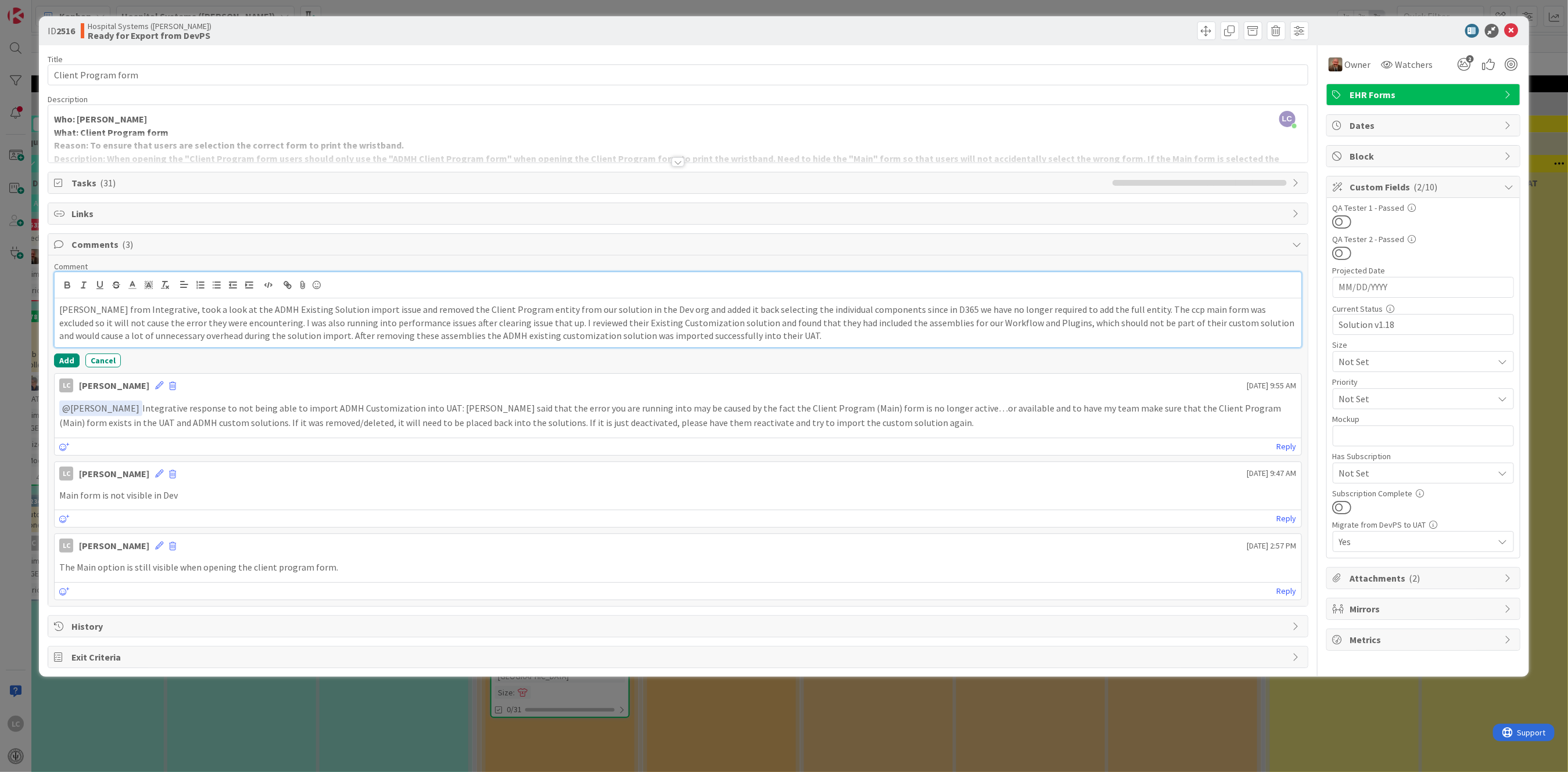
click at [189, 320] on p "[PERSON_NAME] from Integrative, took a look at the ADMH Existing Solution impor…" at bounding box center [677, 323] width 1237 height 40
click at [225, 322] on p "[PERSON_NAME] from Integrative, took a look at the ADMH Existing Solution impor…" at bounding box center [677, 323] width 1237 height 40
click at [435, 322] on p "[PERSON_NAME] from Integrative, took a look at the ADMH Existing Solution impor…" at bounding box center [677, 323] width 1237 height 40
click at [499, 320] on p "[PERSON_NAME] from Integrative, took a look at the ADMH Existing Solution impor…" at bounding box center [677, 323] width 1237 height 40
click at [688, 323] on p "[PERSON_NAME] from Integrative, took a look at the ADMH Existing Solution impor…" at bounding box center [677, 323] width 1237 height 40
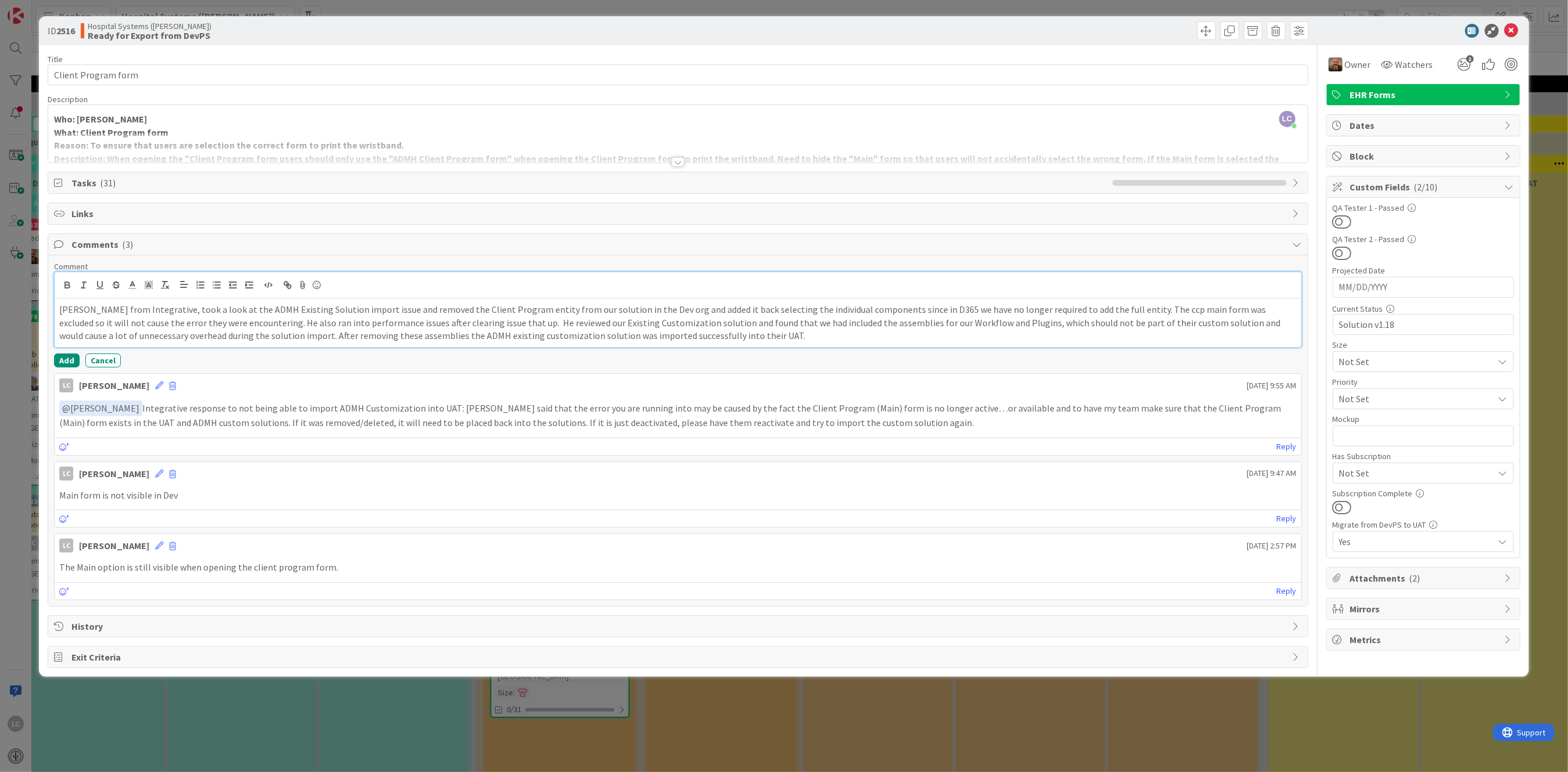
click at [1042, 319] on p "[PERSON_NAME] from Integrative, took a look at the ADMH Existing Solution impor…" at bounding box center [677, 323] width 1237 height 40
click at [271, 335] on p "[PERSON_NAME] from Integrative, took a look at the ADMH Existing Solution impor…" at bounding box center [677, 323] width 1237 height 40
click at [599, 335] on p "[PERSON_NAME] from Integrative, took a look at the ADMH Existing Solution impor…" at bounding box center [677, 323] width 1237 height 40
click at [618, 335] on p "[PERSON_NAME] from Integrative, took a look at the ADMH Existing Solution impor…" at bounding box center [677, 323] width 1237 height 40
click at [67, 360] on button "Add" at bounding box center [67, 361] width 25 height 14
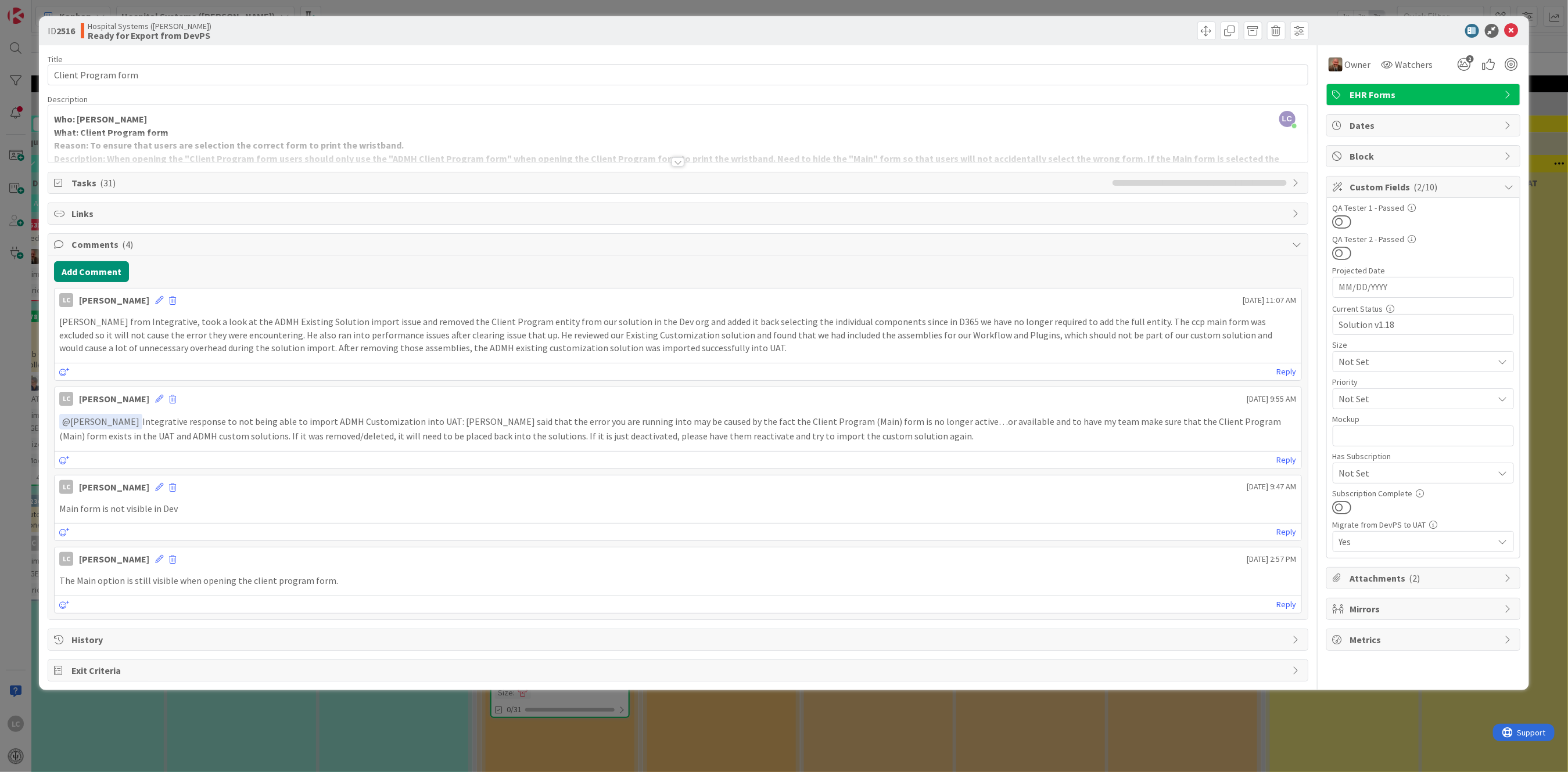
click at [604, 350] on p "[PERSON_NAME] from Integrative, took a look at the ADMH Existing Solution impor…" at bounding box center [677, 335] width 1237 height 40
click at [164, 300] on icon at bounding box center [159, 300] width 8 height 8
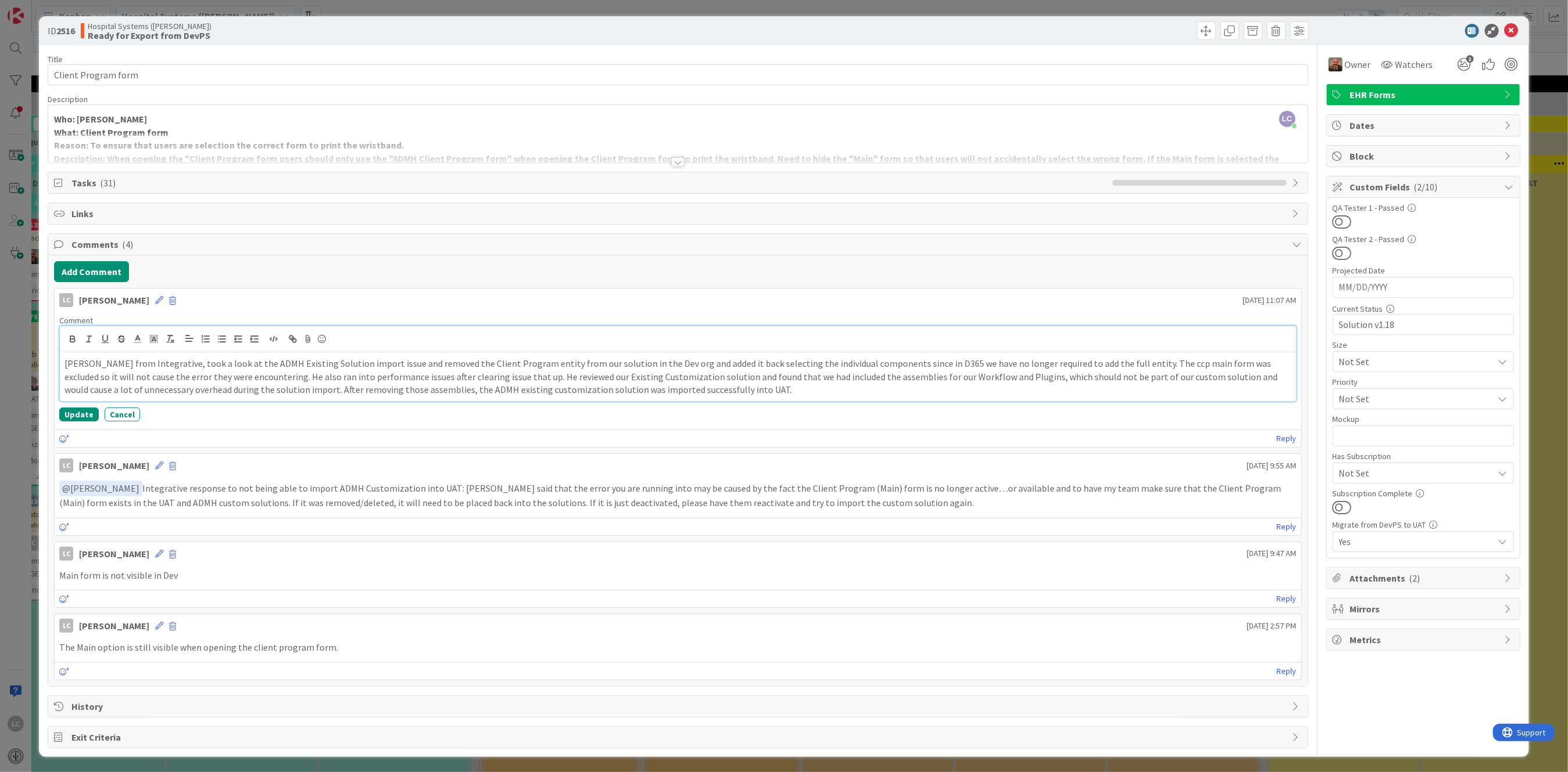
click at [699, 392] on p "[PERSON_NAME] from Integrative, took a look at the ADMH Existing Solution impor…" at bounding box center [677, 377] width 1226 height 40
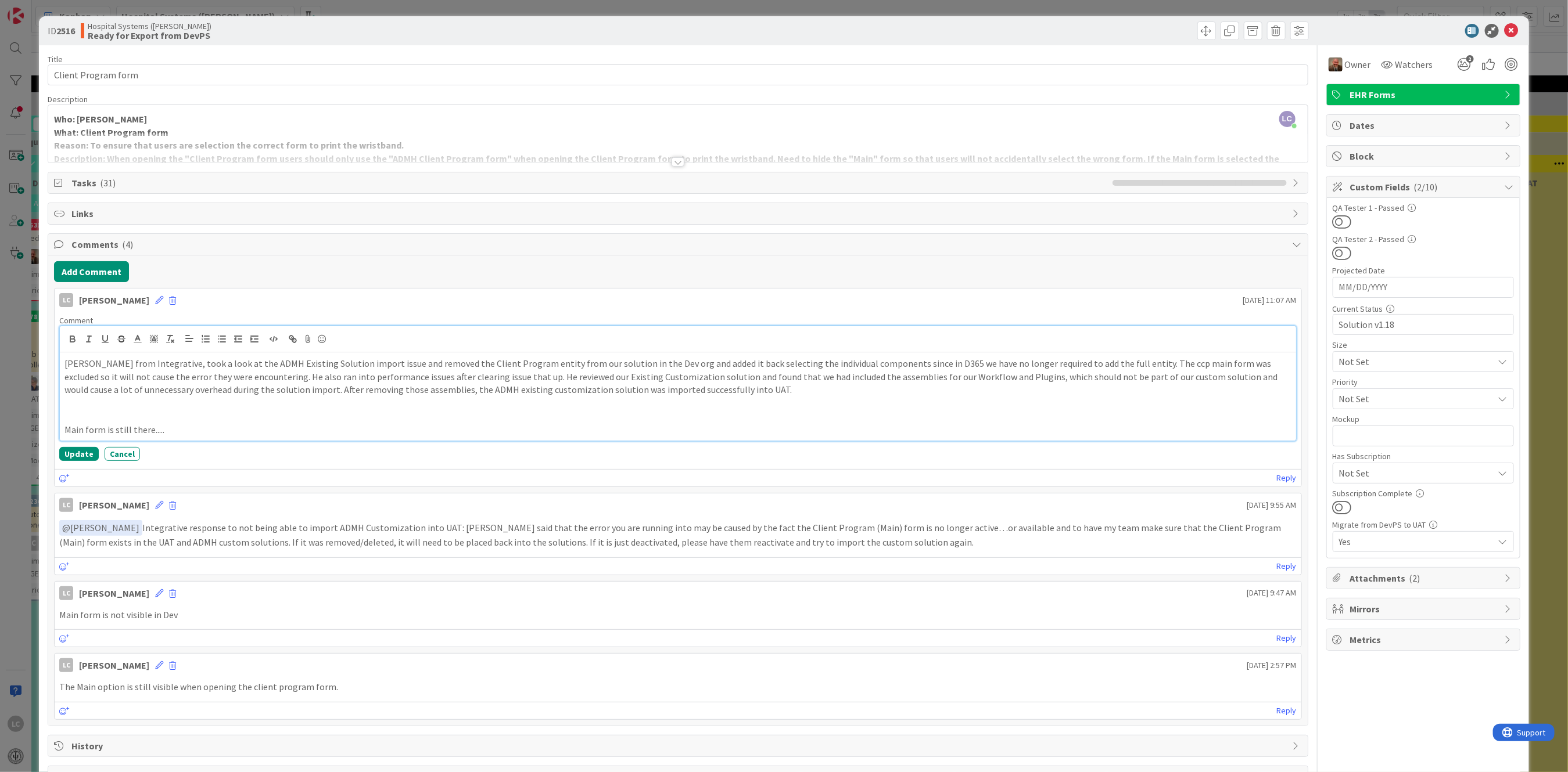
click at [141, 374] on p "[PERSON_NAME] from Integrative, took a look at the ADMH Existing Solution impor…" at bounding box center [677, 377] width 1226 height 40
click at [60, 425] on div "[PERSON_NAME] from Integrative, took a look at the ADMH Existing Solution impor…" at bounding box center [678, 396] width 1236 height 88
click at [65, 432] on p "Don' t Main form is still there....." at bounding box center [677, 430] width 1226 height 13
click at [96, 430] on p "I don' t Main form is still there....." at bounding box center [677, 430] width 1226 height 13
click at [176, 427] on p "I don' t understanding if the Main Main form is still there....." at bounding box center [677, 430] width 1226 height 13
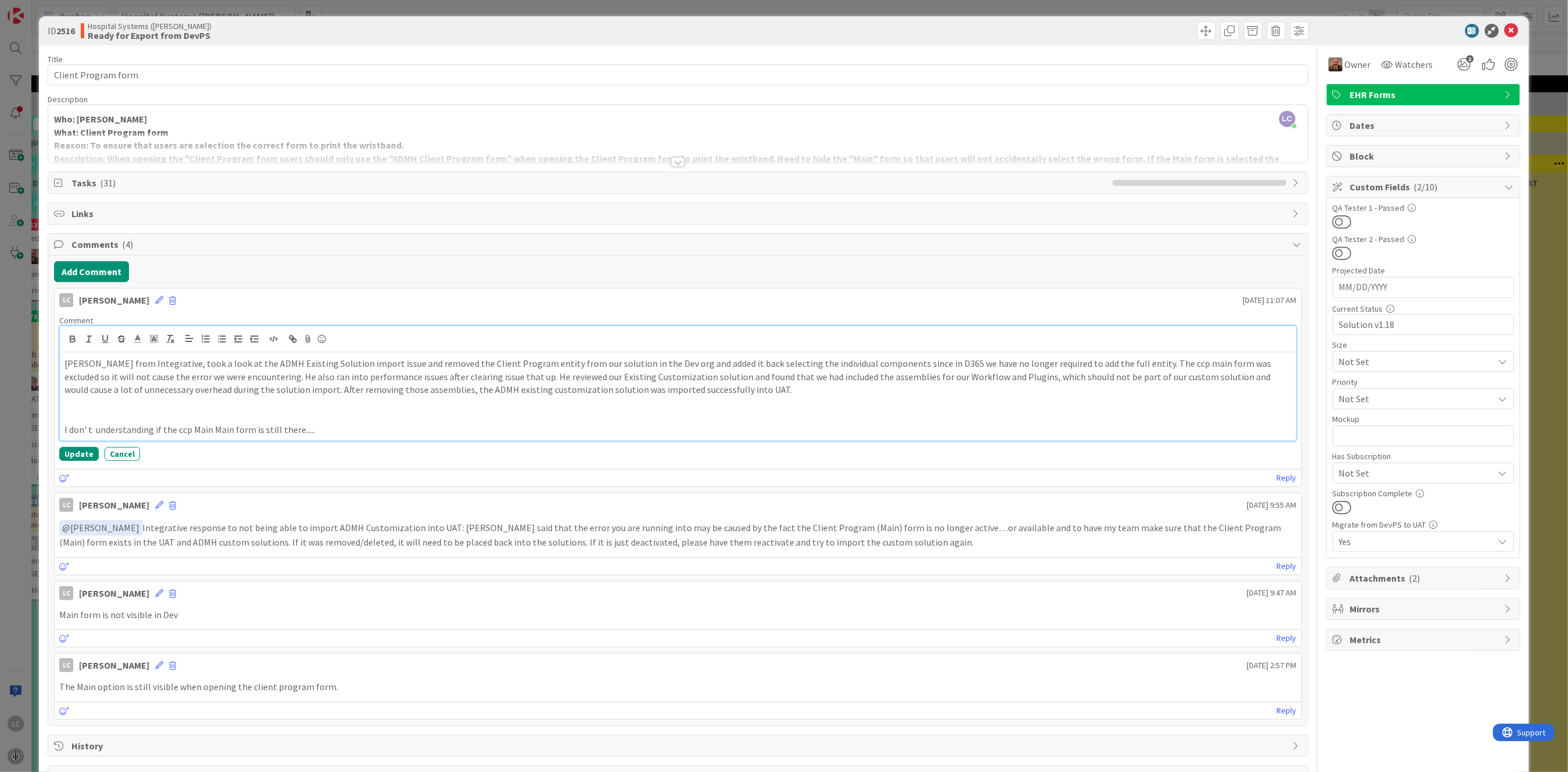
click at [208, 426] on p "I don' t understanding if the ccp Main Main form is still there....." at bounding box center [677, 430] width 1226 height 13
click at [371, 426] on p "I don' t understanding if the ccp Main form that [PERSON_NAME] reference is the…" at bounding box center [677, 430] width 1226 height 13
click at [329, 428] on p "I don' t understanding if the ccp Main form that [PERSON_NAME] reference is the…" at bounding box center [677, 430] width 1226 height 13
click at [589, 431] on p "I don' t understanding if the ccp Main form that [PERSON_NAME] reference is the…" at bounding box center [677, 430] width 1226 height 13
click at [703, 426] on p "I don' t understanding if the ccp Main form that [PERSON_NAME] reference is the…" at bounding box center [677, 430] width 1226 height 13
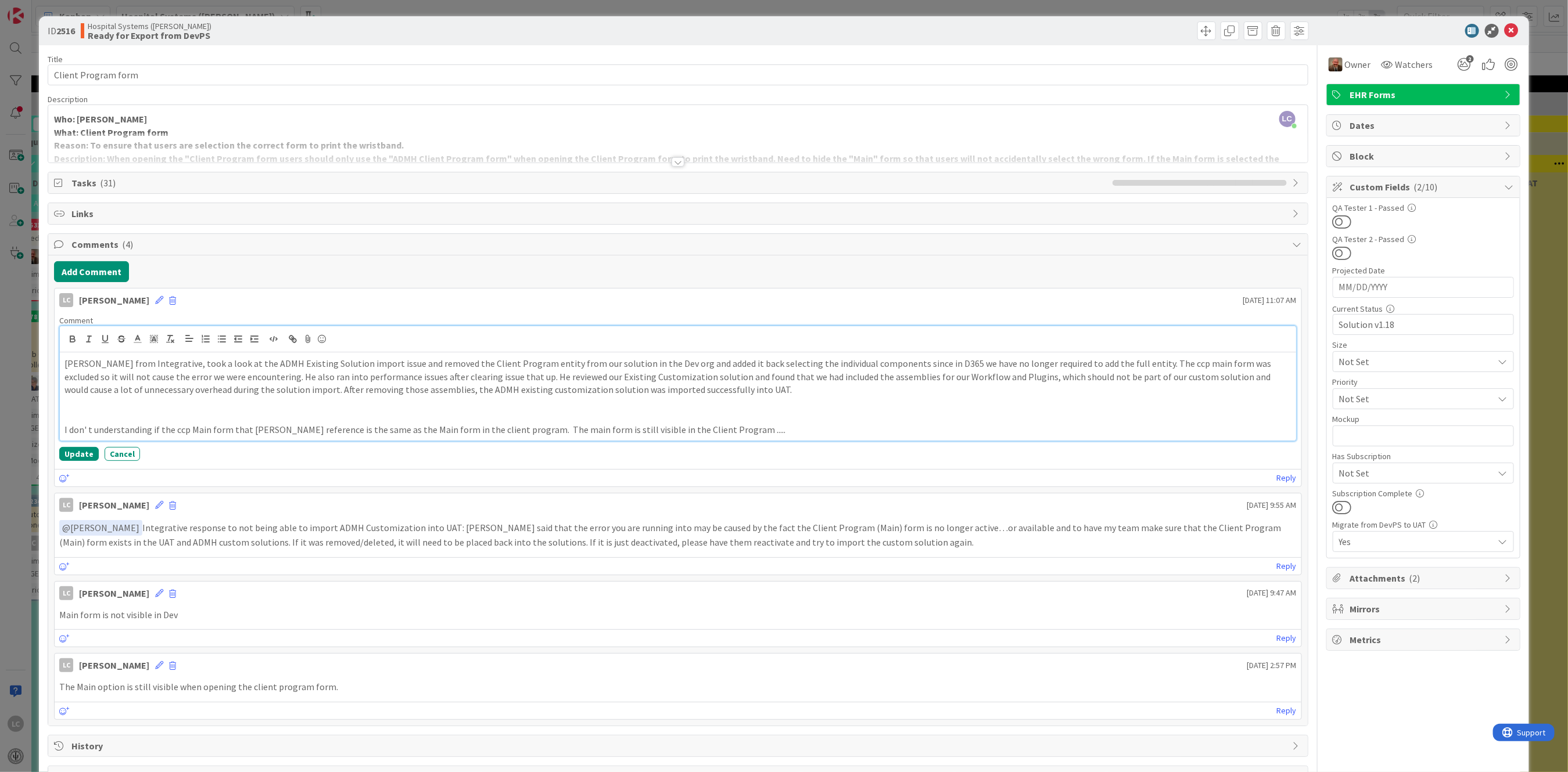
click at [62, 427] on div "[PERSON_NAME] from Integrative, took a look at the ADMH Existing Solution impor…" at bounding box center [678, 396] width 1236 height 88
click at [121, 454] on li "[PERSON_NAME]" at bounding box center [157, 453] width 185 height 22
click at [214, 431] on p "﻿ @ [PERSON_NAME] ﻿ I don' t understanding if the ccp Main form that [PERSON_NA…" at bounding box center [677, 431] width 1226 height 16
click at [368, 429] on p "﻿ @ [PERSON_NAME] ﻿ I don' t understand if the ccp Main form that [PERSON_NAME]…" at bounding box center [677, 431] width 1226 height 16
click at [587, 428] on p "﻿ @ [PERSON_NAME] ﻿ I don' t understand if the ccp Main form that [PERSON_NAME]…" at bounding box center [677, 431] width 1226 height 16
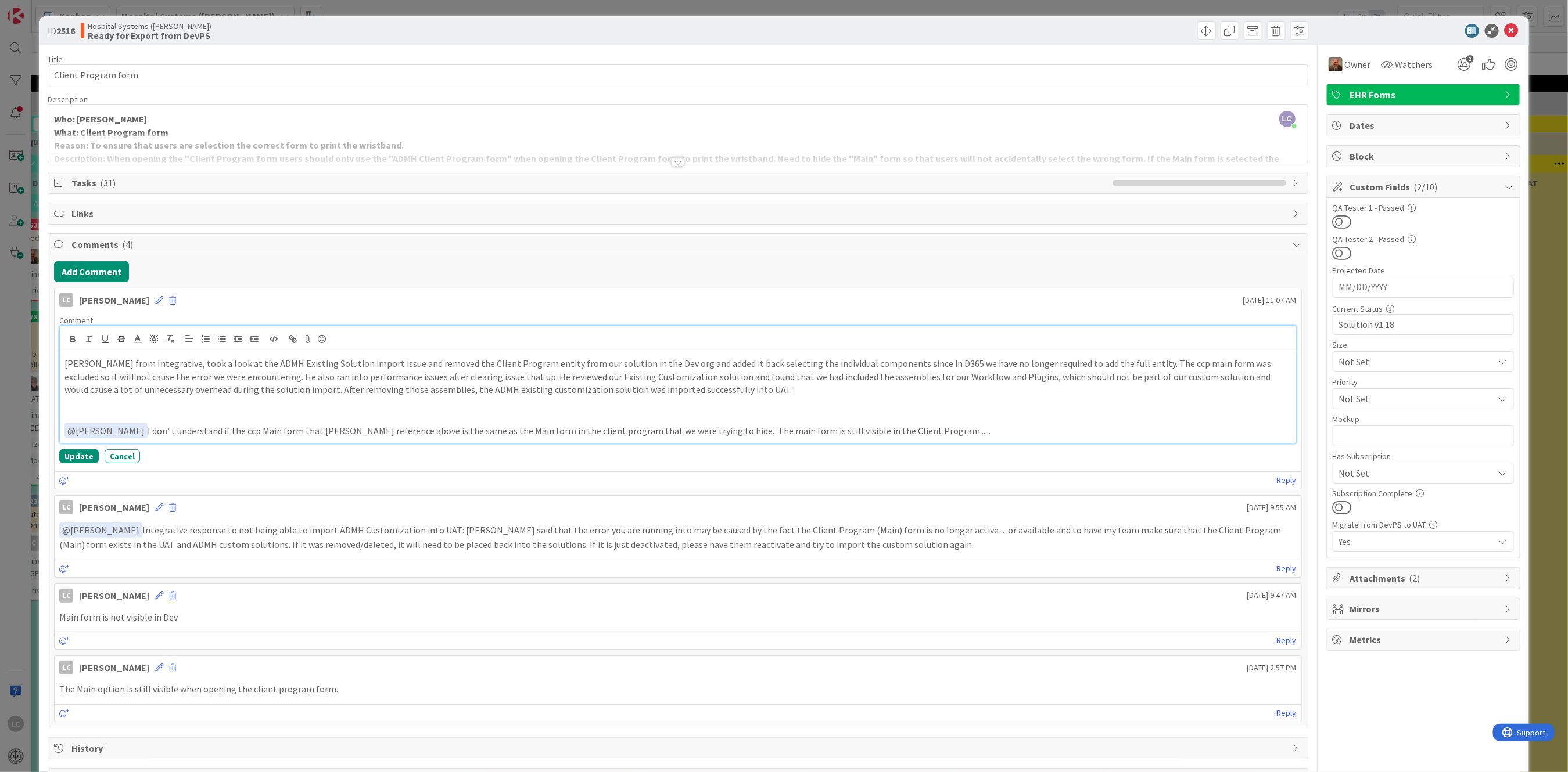
drag, startPoint x: 701, startPoint y: 432, endPoint x: 714, endPoint y: 432, distance: 13.0
click at [706, 432] on p "﻿ @ [PERSON_NAME] ﻿ I don' t understand if the ccp Main form that [PERSON_NAME]…" at bounding box center [677, 431] width 1226 height 16
click at [73, 455] on button "Update" at bounding box center [78, 456] width 40 height 14
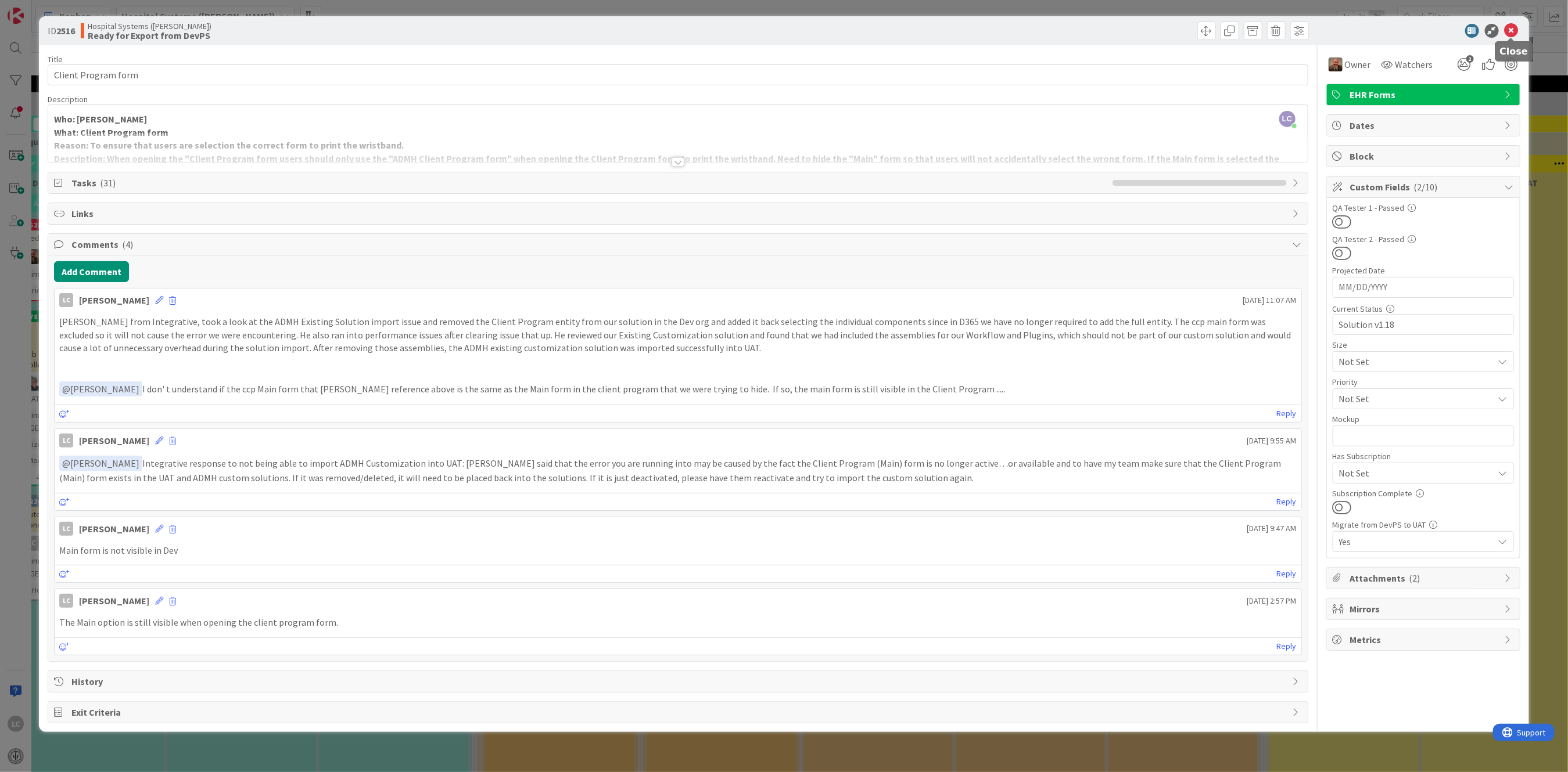
click at [1516, 29] on icon at bounding box center [1512, 30] width 14 height 14
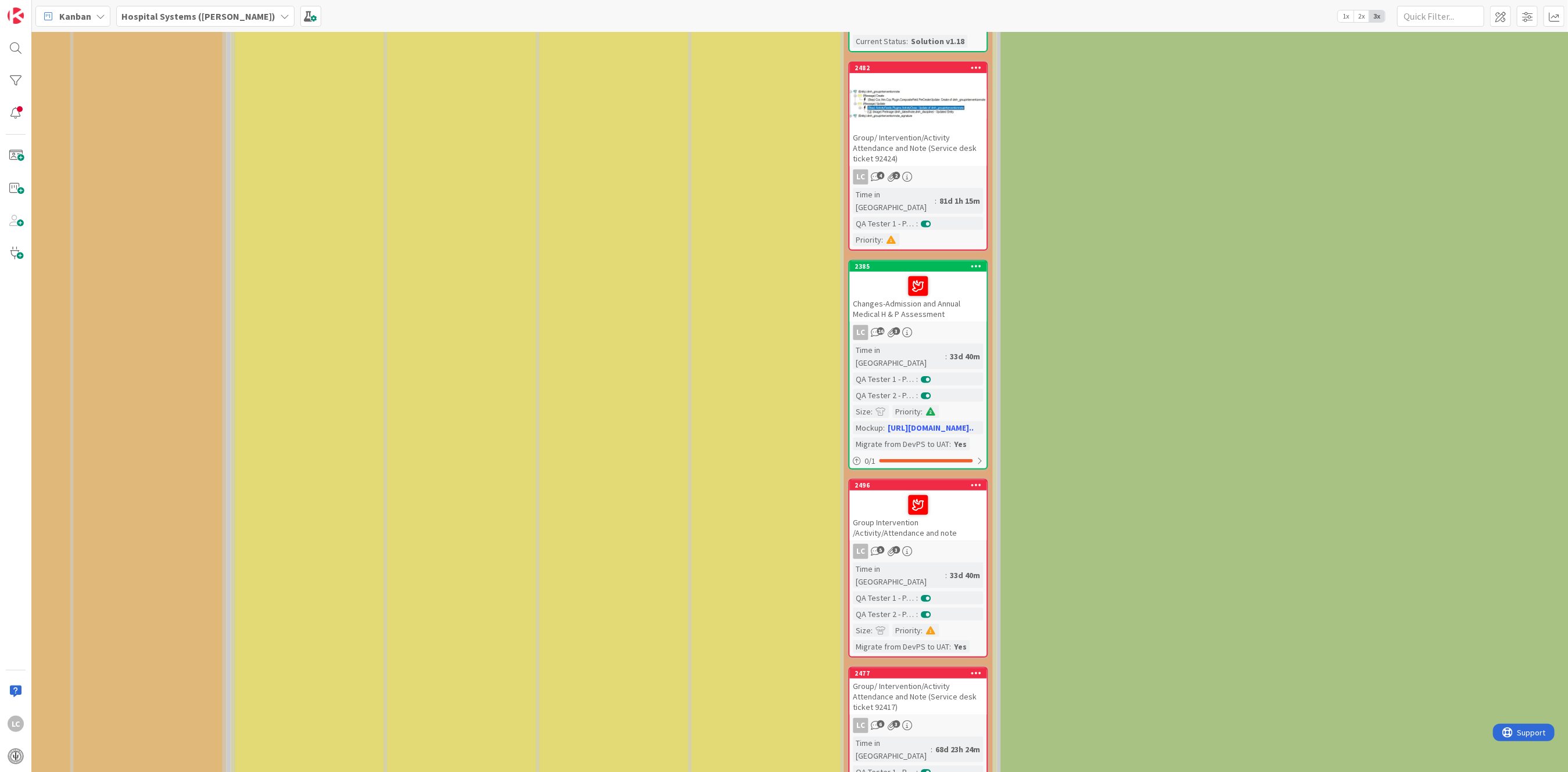
scroll to position [387, 1517]
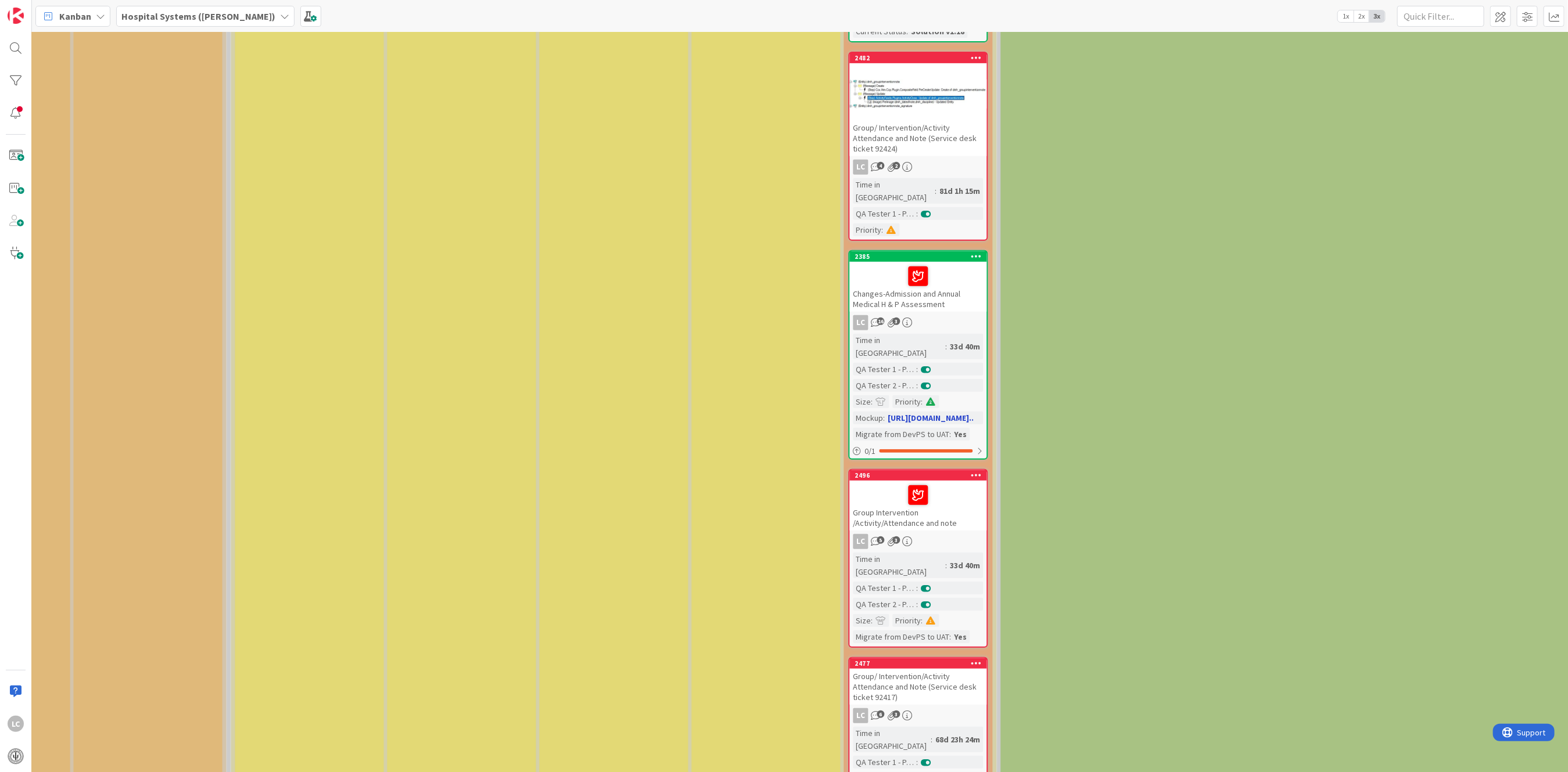
click at [918, 363] on div at bounding box center [926, 369] width 16 height 13
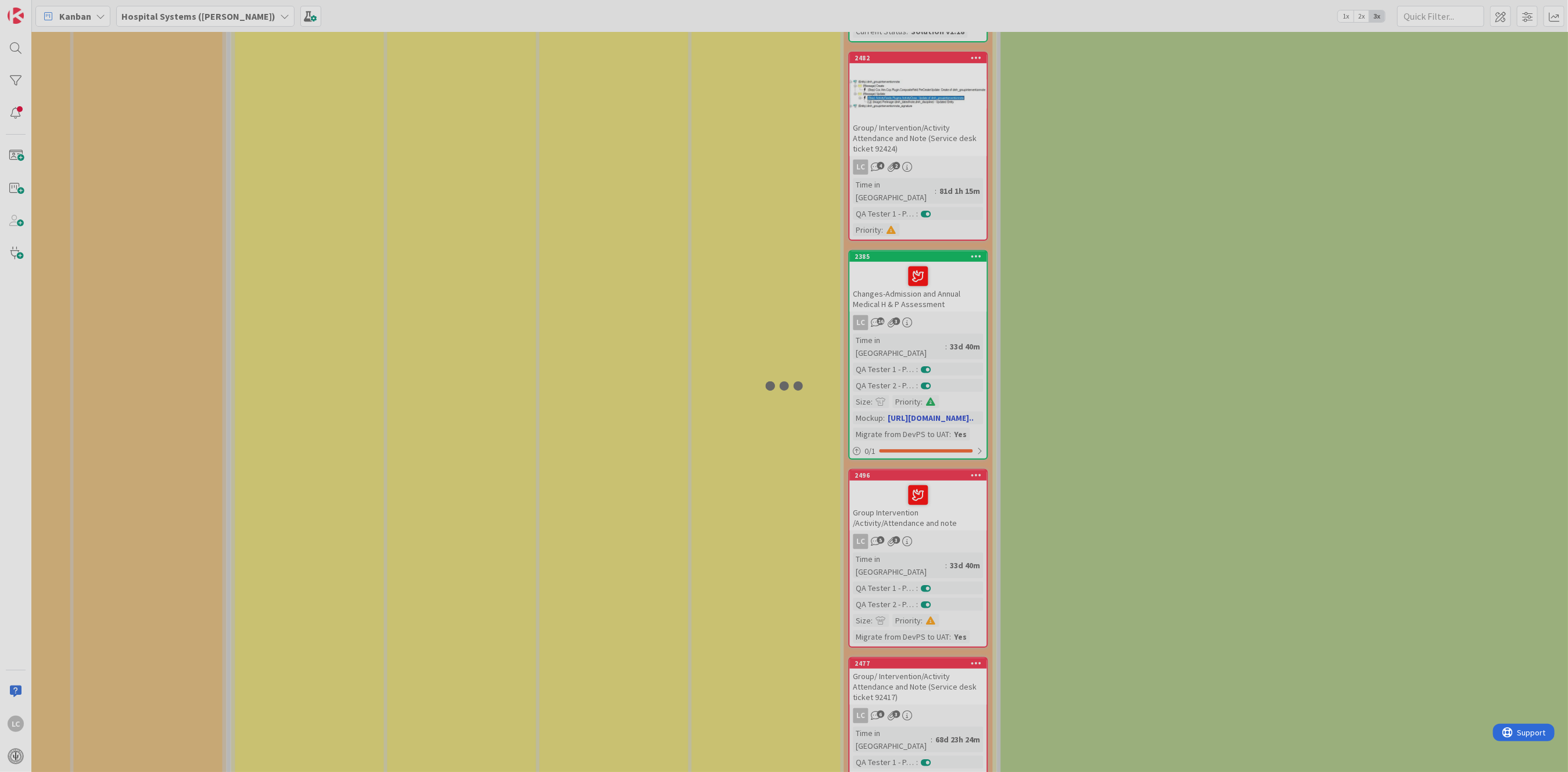
click at [918, 335] on div at bounding box center [784, 386] width 1568 height 772
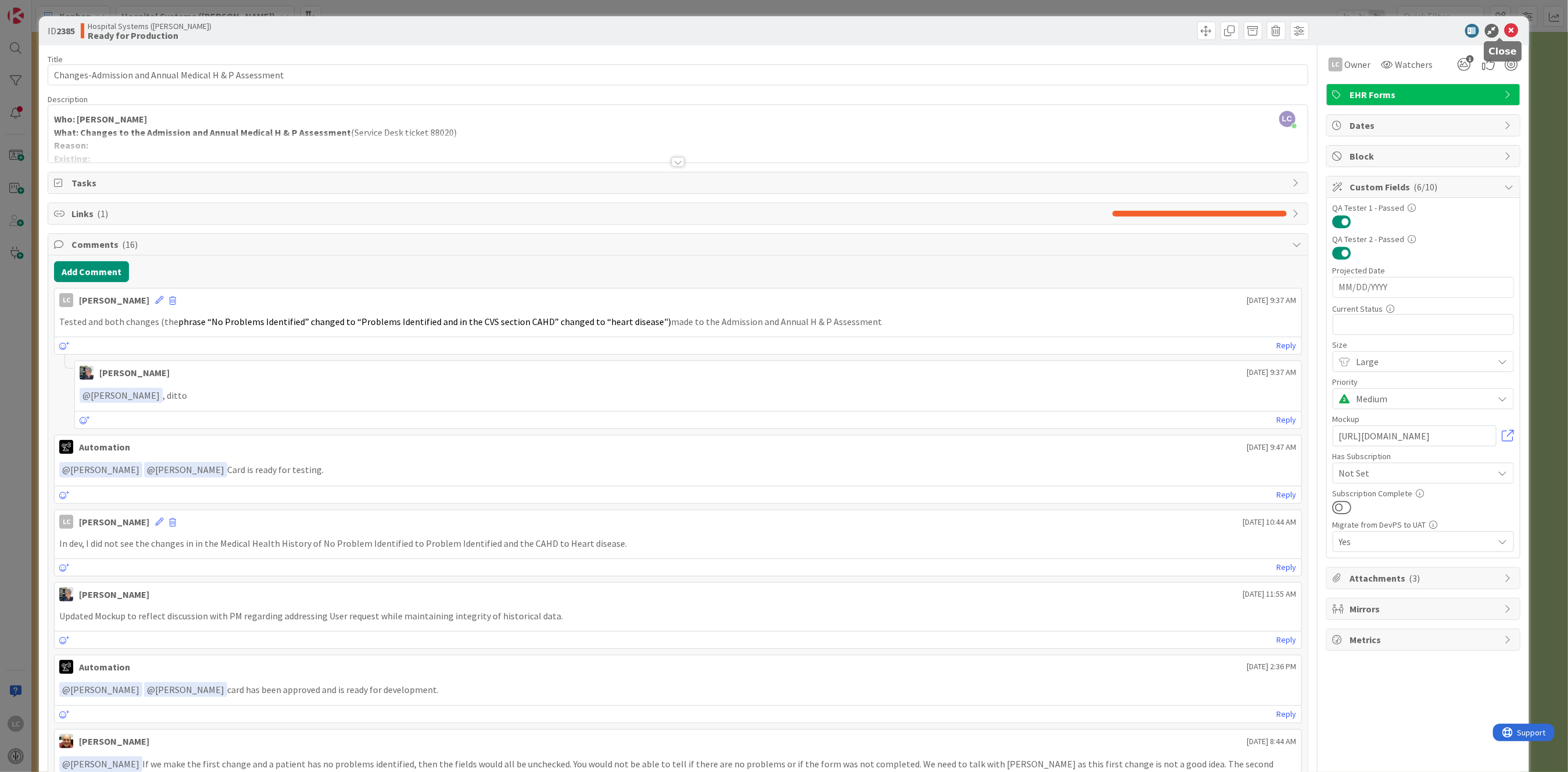
click at [1505, 34] on icon at bounding box center [1512, 30] width 14 height 14
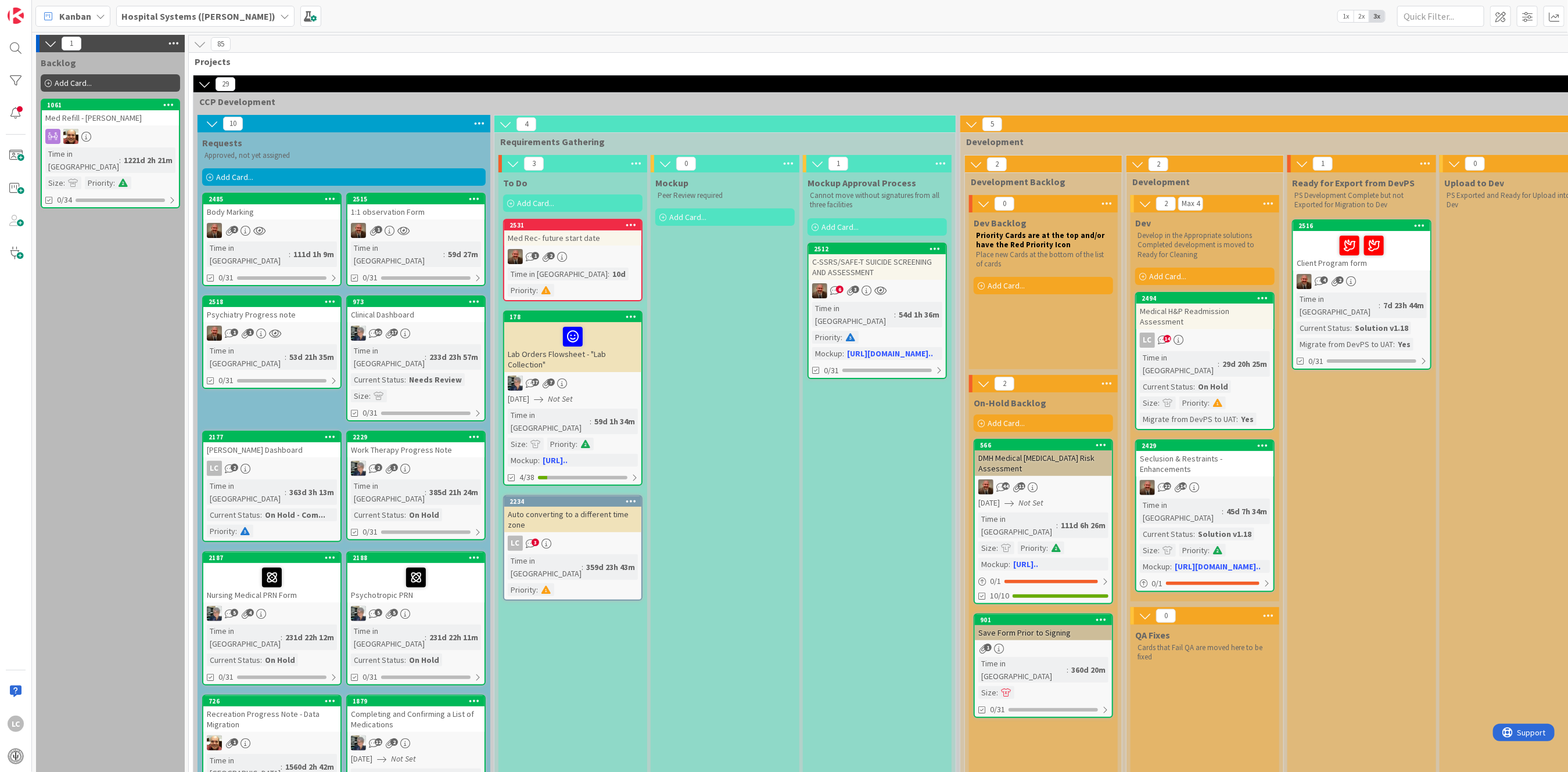
click at [1186, 380] on div "Current Status" at bounding box center [1166, 386] width 53 height 13
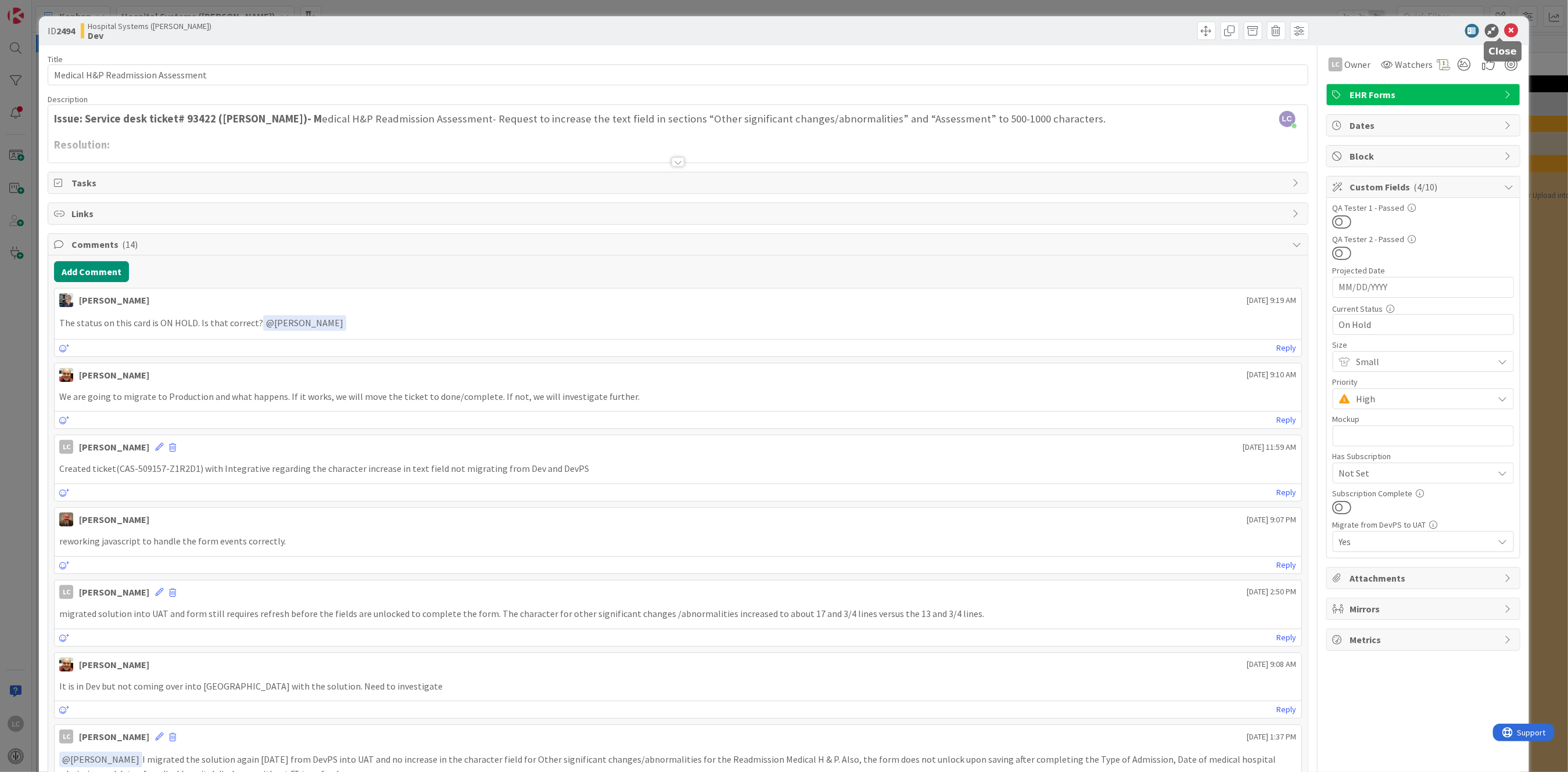
click at [1505, 29] on icon at bounding box center [1512, 30] width 14 height 14
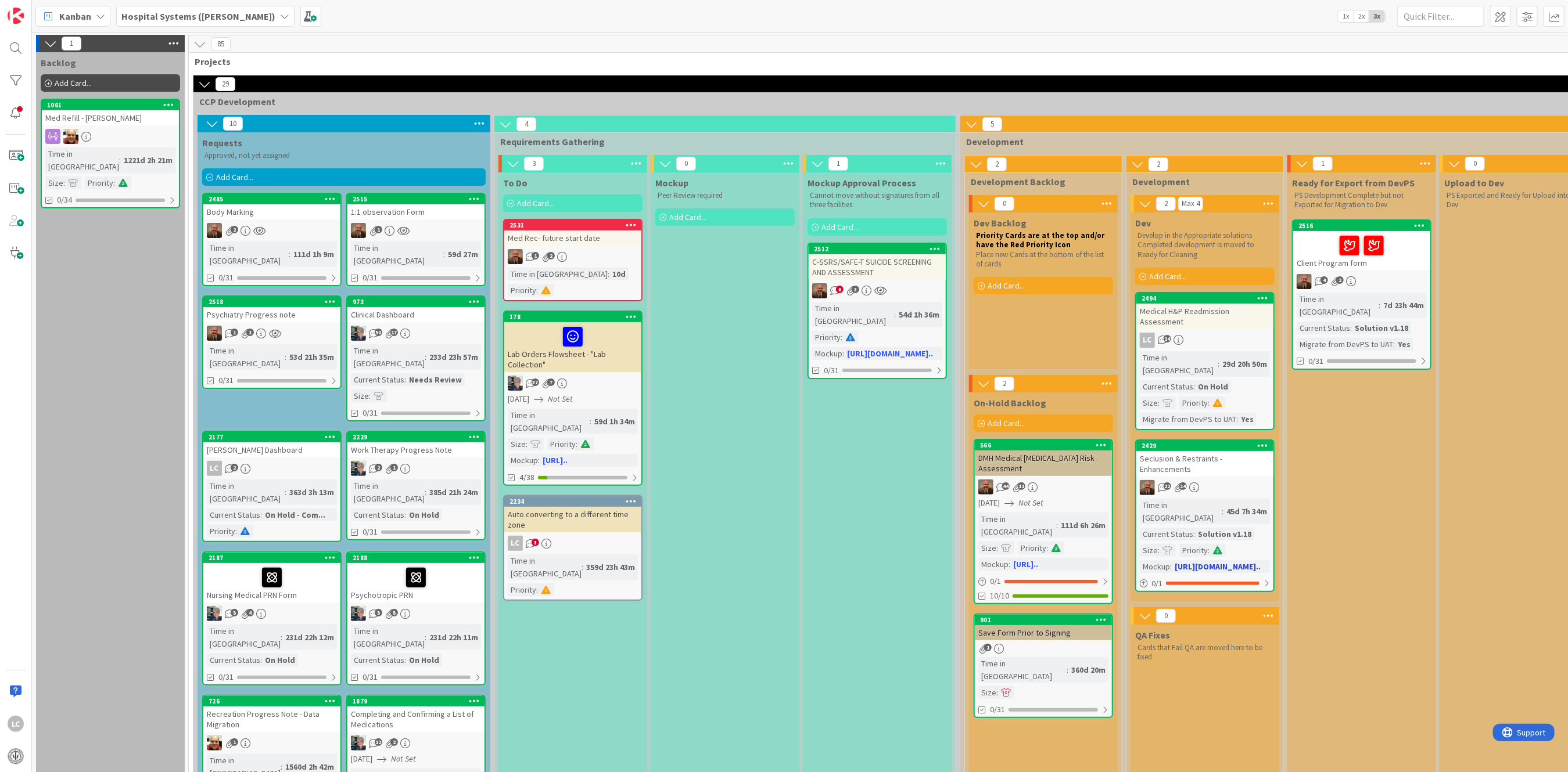
click at [1221, 499] on div "Time in Column : 45d 7h 34m Current Status : Solution v1.18 Size : Priority : M…" at bounding box center [1205, 536] width 130 height 74
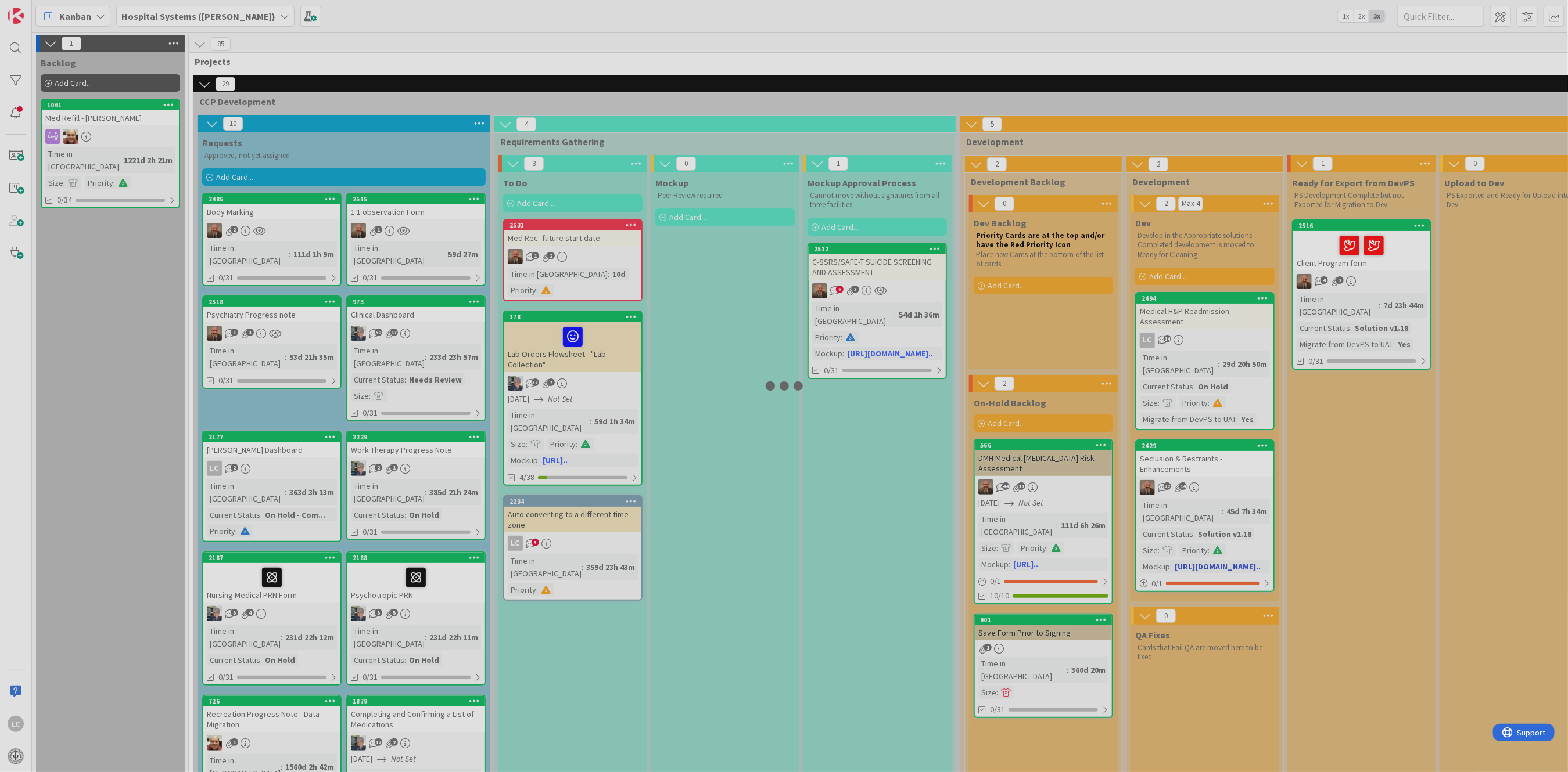
click at [1221, 492] on div at bounding box center [784, 386] width 1568 height 772
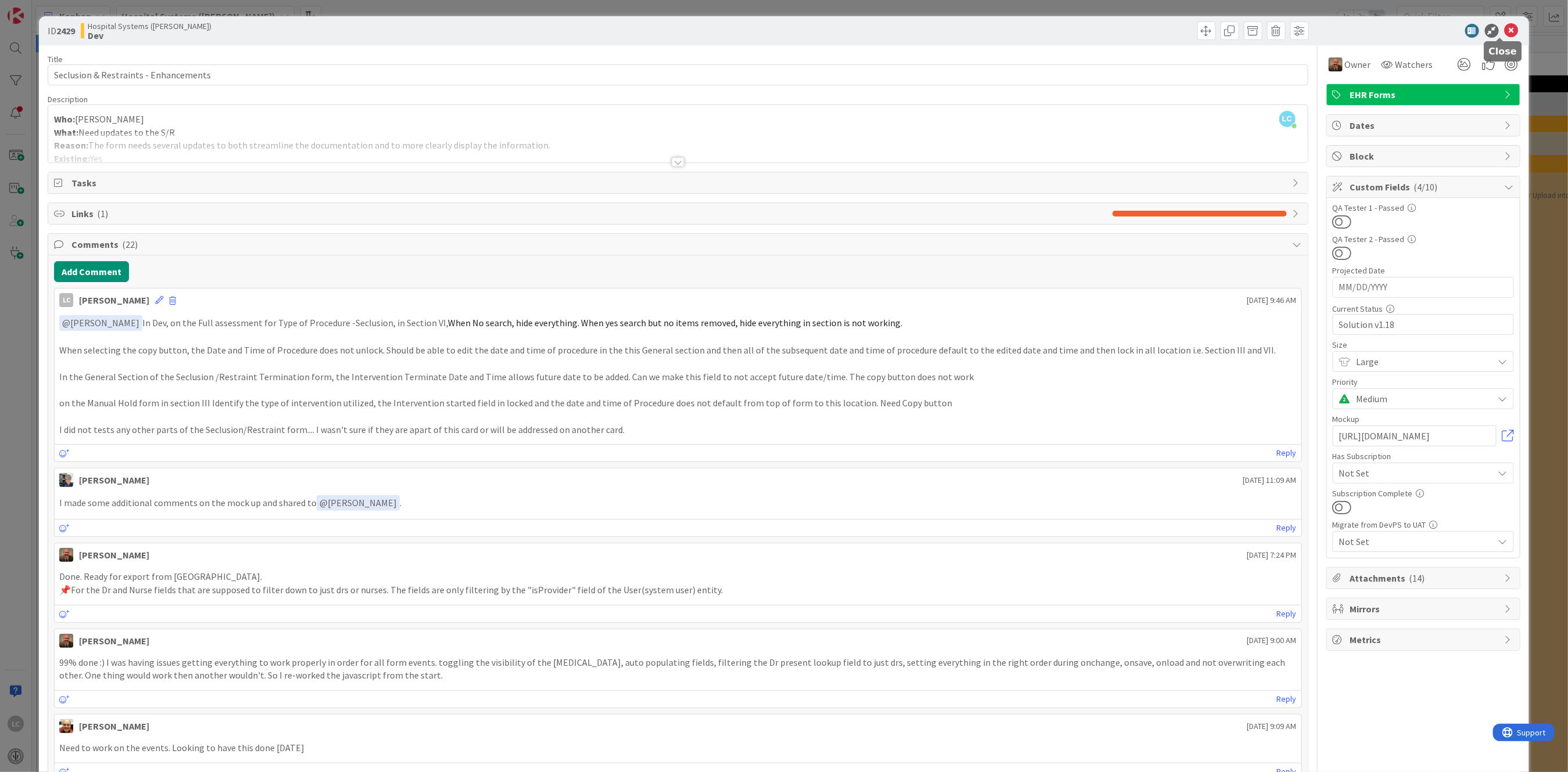
click at [1505, 30] on icon at bounding box center [1512, 30] width 14 height 14
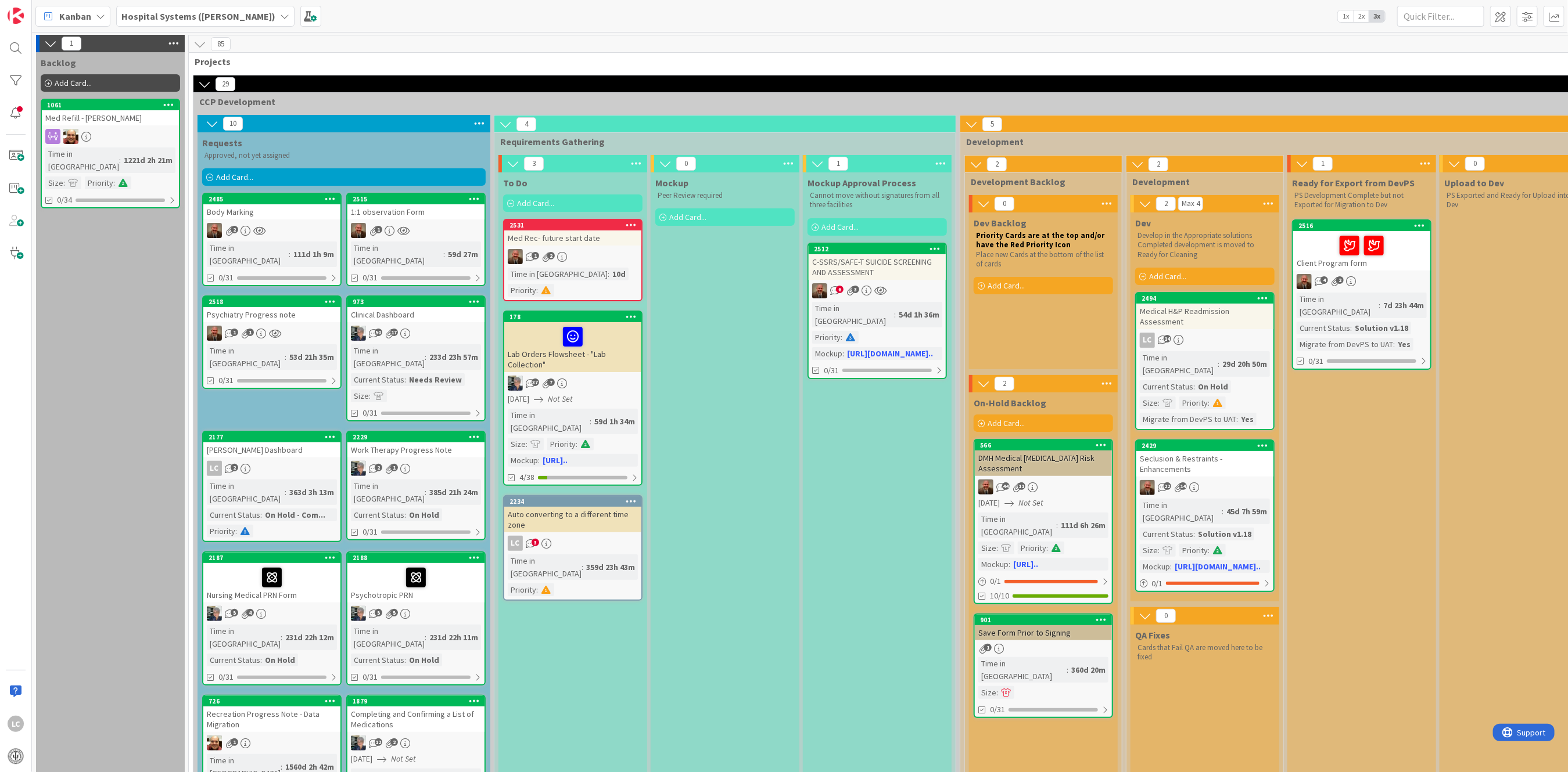
click at [1330, 238] on div at bounding box center [1361, 245] width 130 height 24
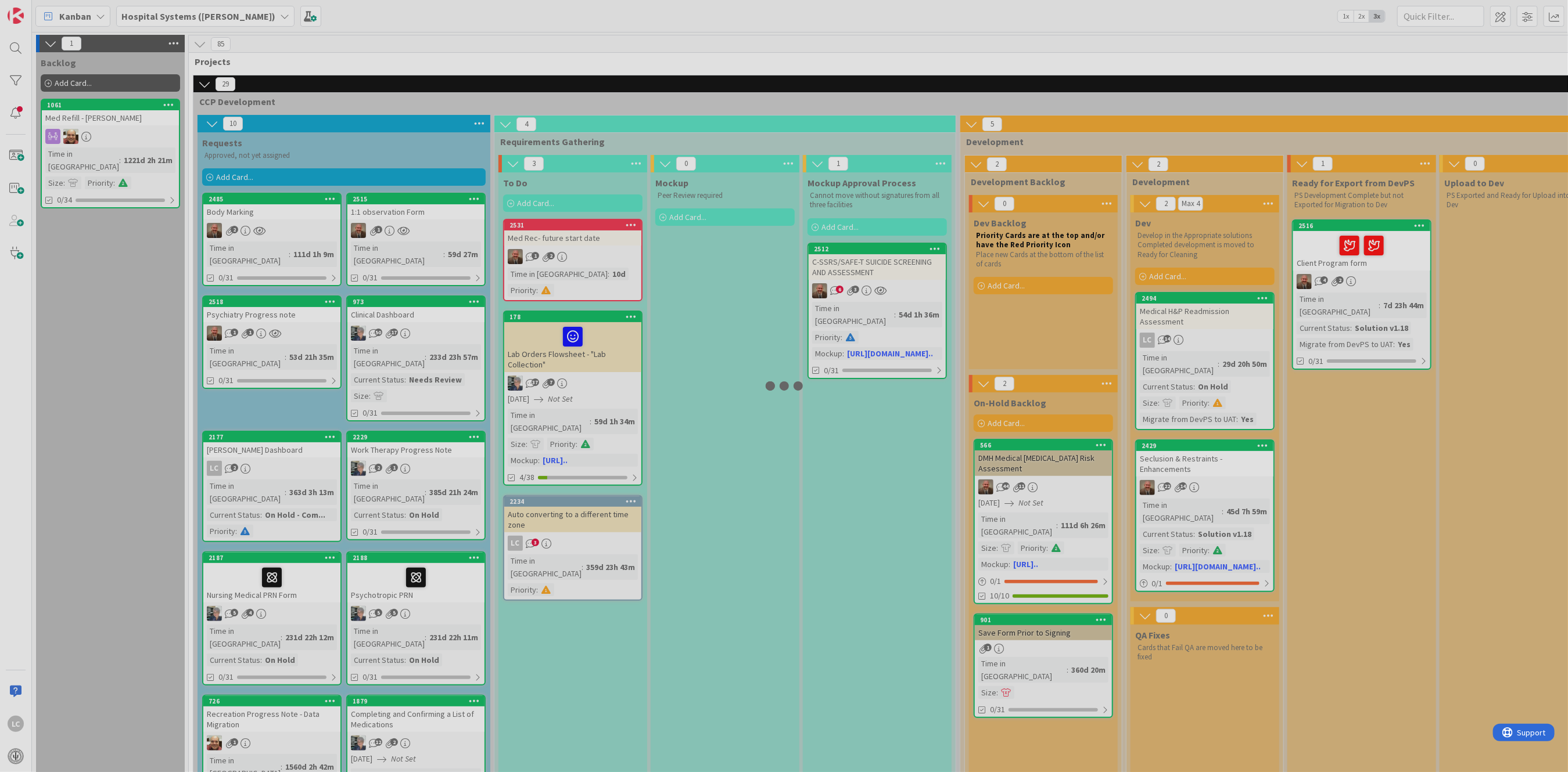
click at [1330, 238] on div at bounding box center [784, 386] width 1568 height 772
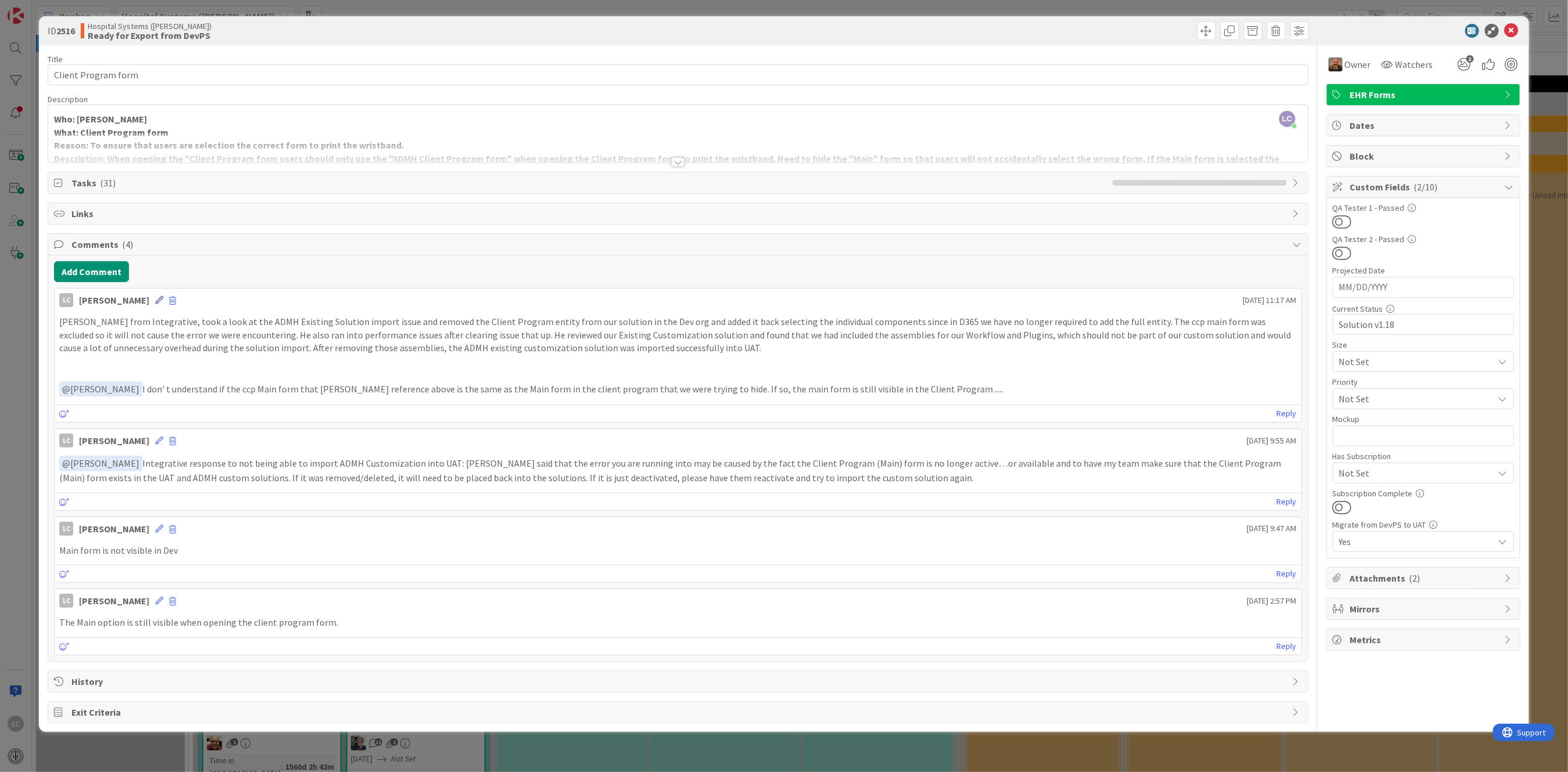
click at [162, 299] on icon at bounding box center [159, 300] width 8 height 8
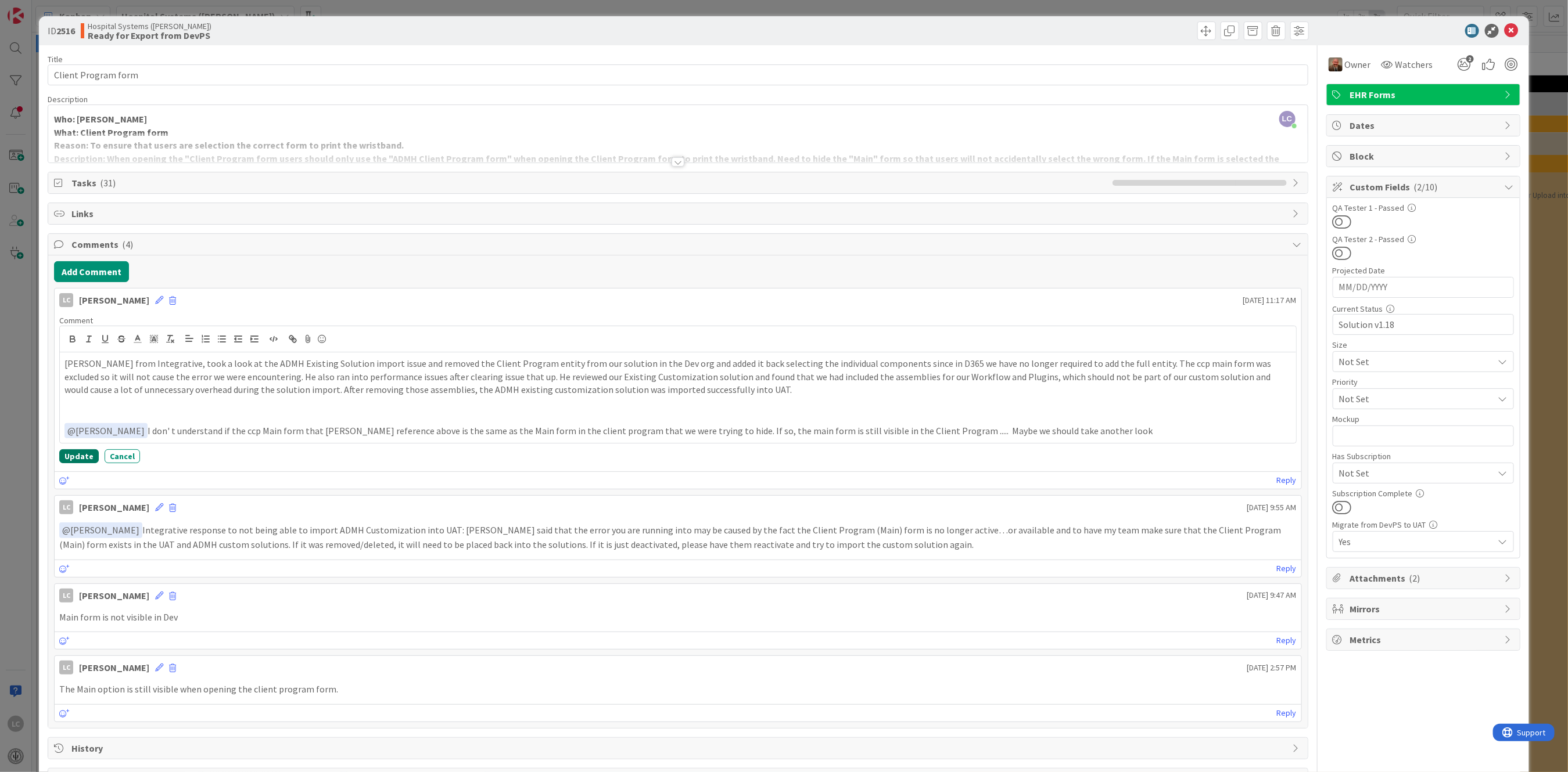
drag, startPoint x: 66, startPoint y: 448, endPoint x: 64, endPoint y: 455, distance: 7.3
click at [64, 455] on div "Comment [PERSON_NAME] from Integrative, took a look at the ADMH Existing Soluti…" at bounding box center [678, 389] width 1246 height 158
click at [64, 453] on button "Update" at bounding box center [78, 456] width 40 height 14
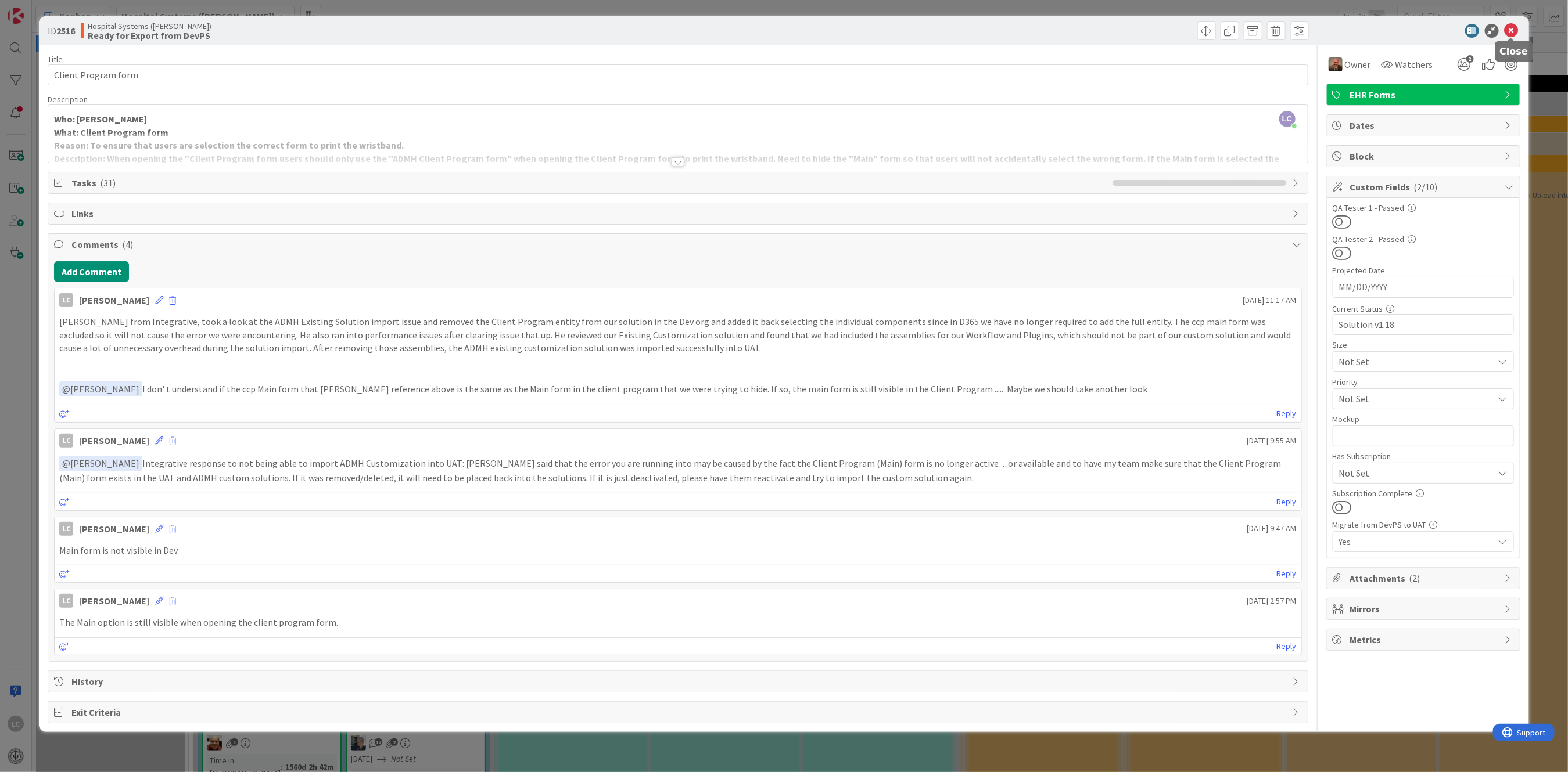
click at [1512, 29] on icon at bounding box center [1512, 30] width 14 height 14
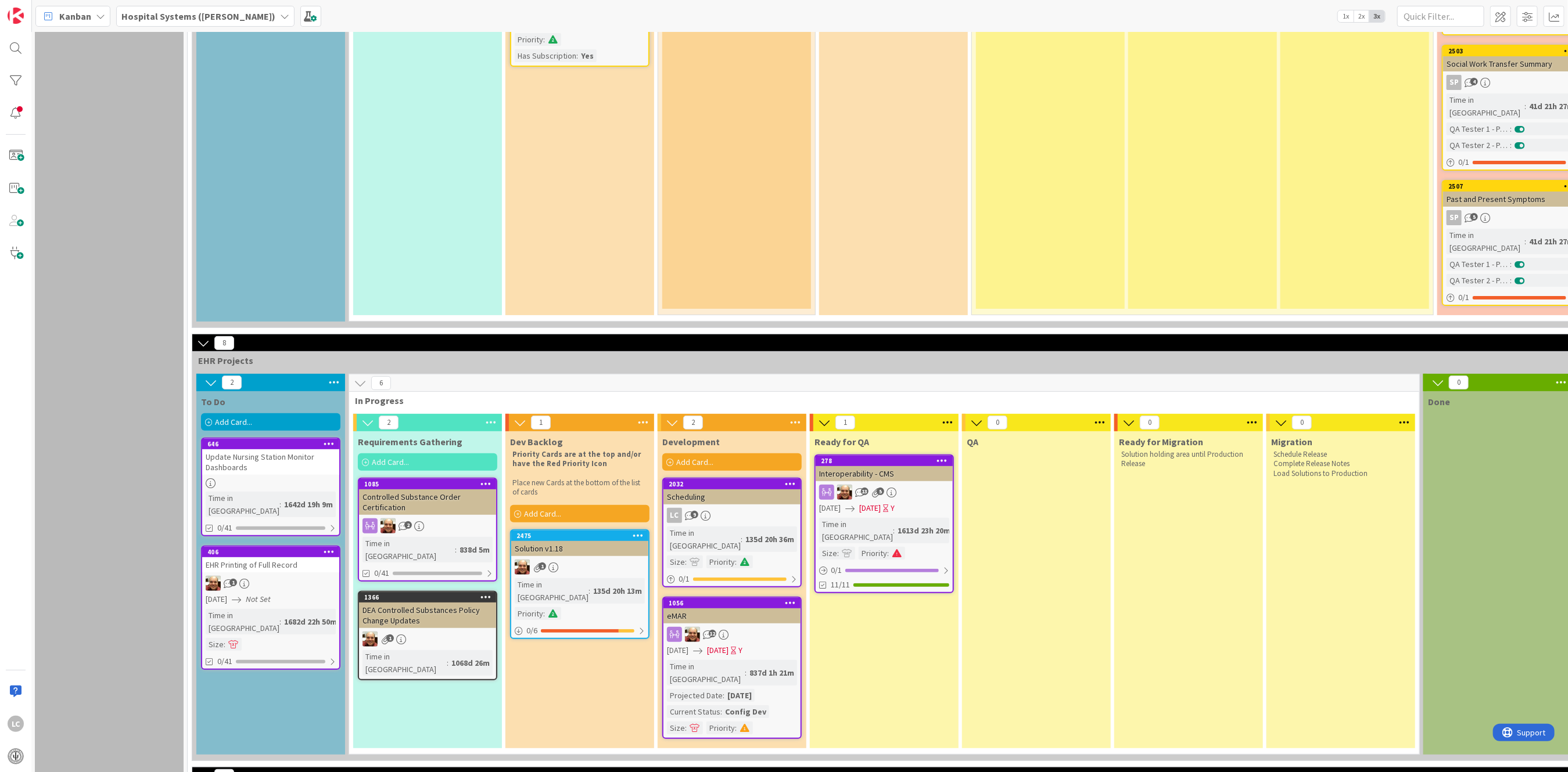
scroll to position [3450, 0]
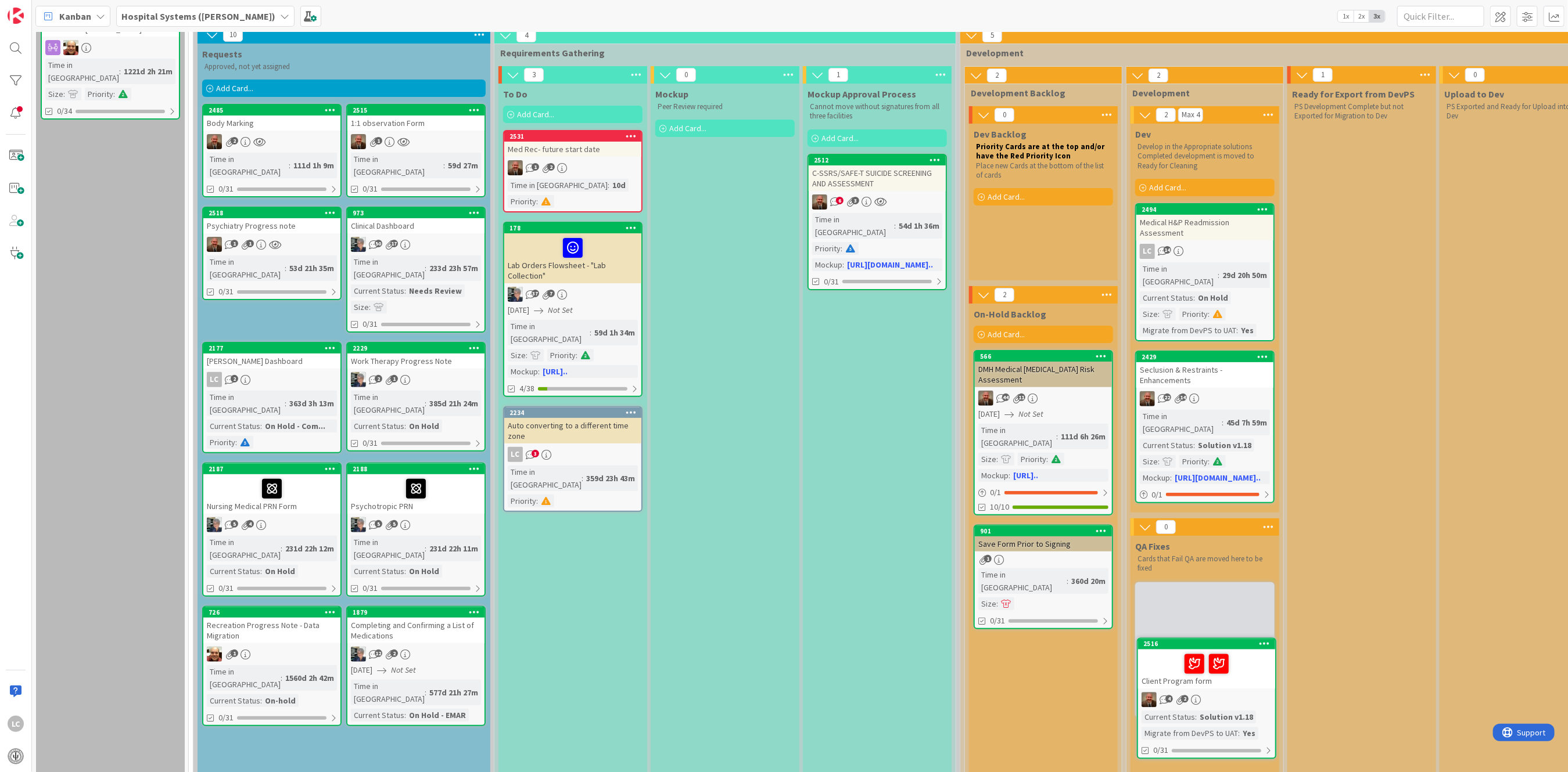
scroll to position [103, 0]
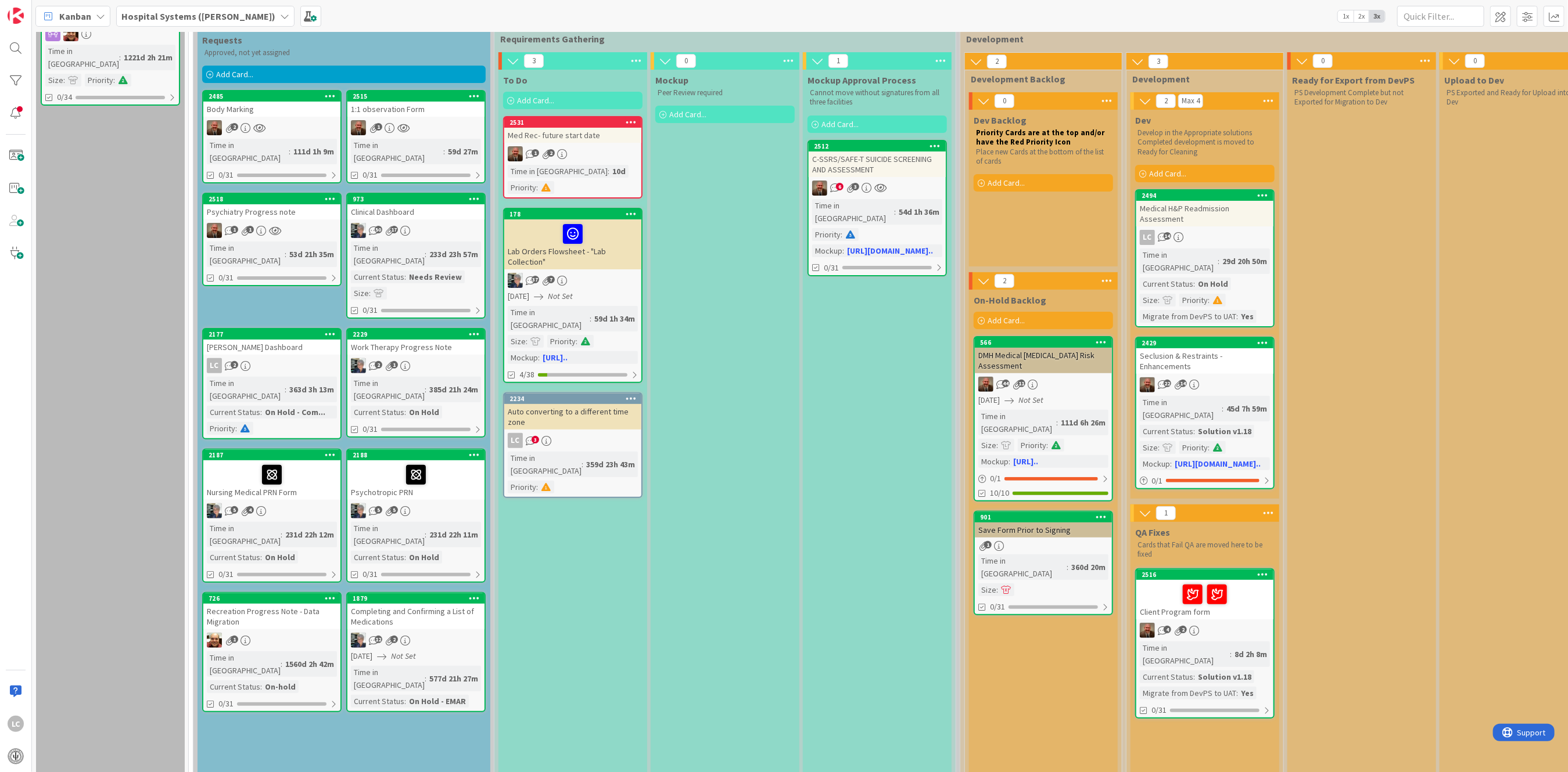
click at [1178, 626] on icon "2" at bounding box center [1179, 631] width 10 height 10
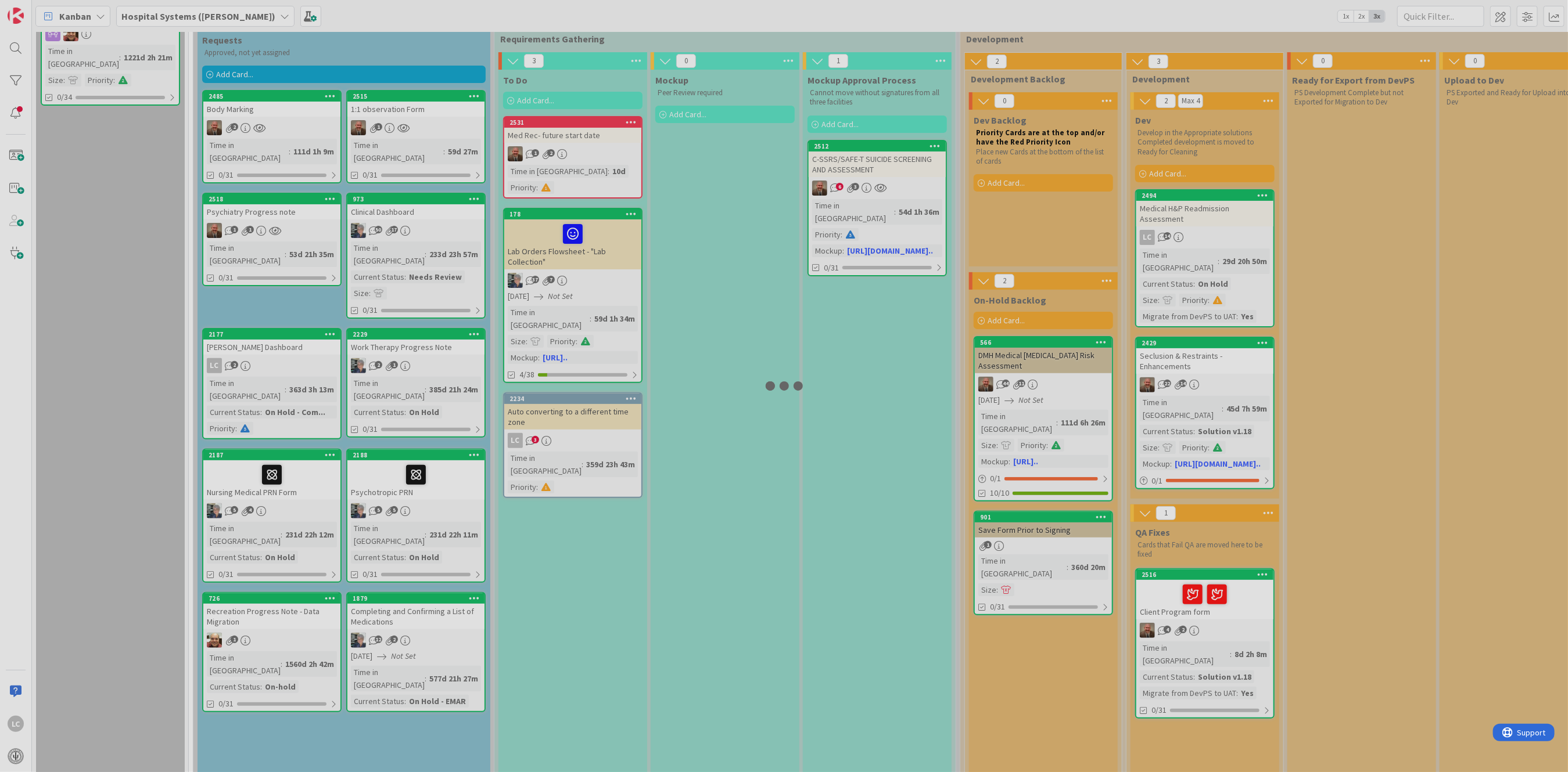
click at [1178, 585] on div at bounding box center [784, 386] width 1568 height 772
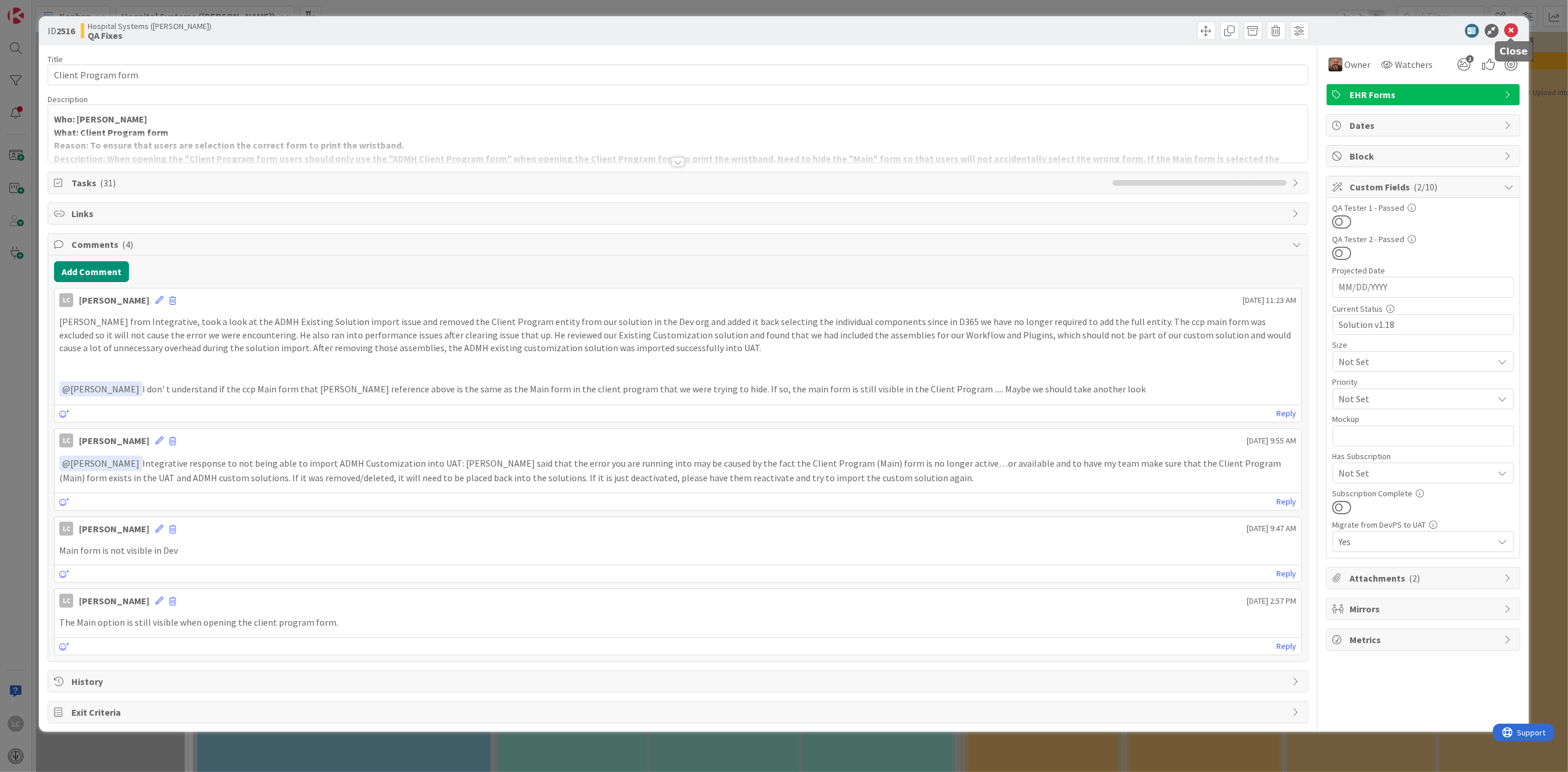
click at [1509, 35] on icon at bounding box center [1512, 30] width 14 height 14
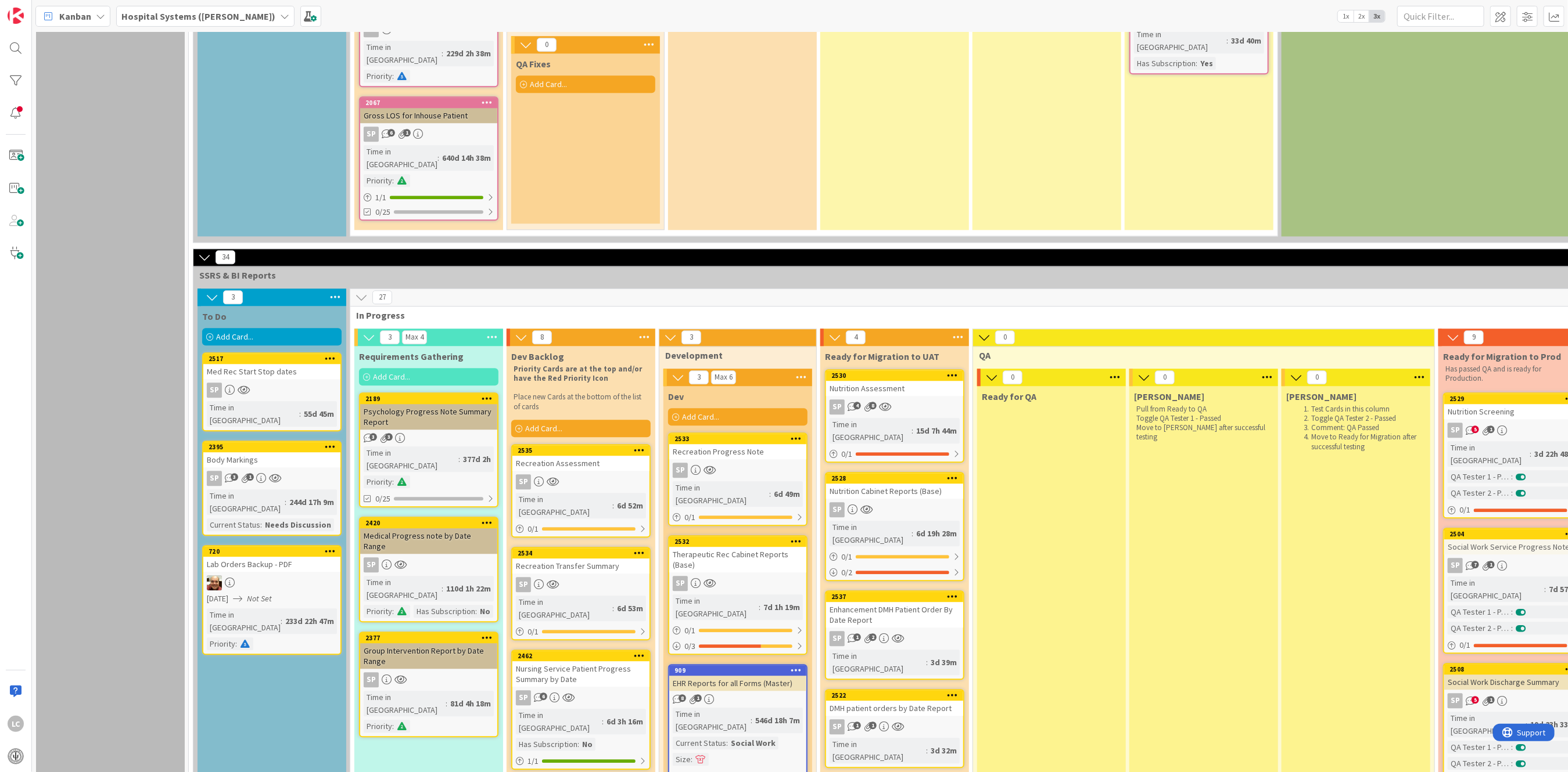
scroll to position [2116, 0]
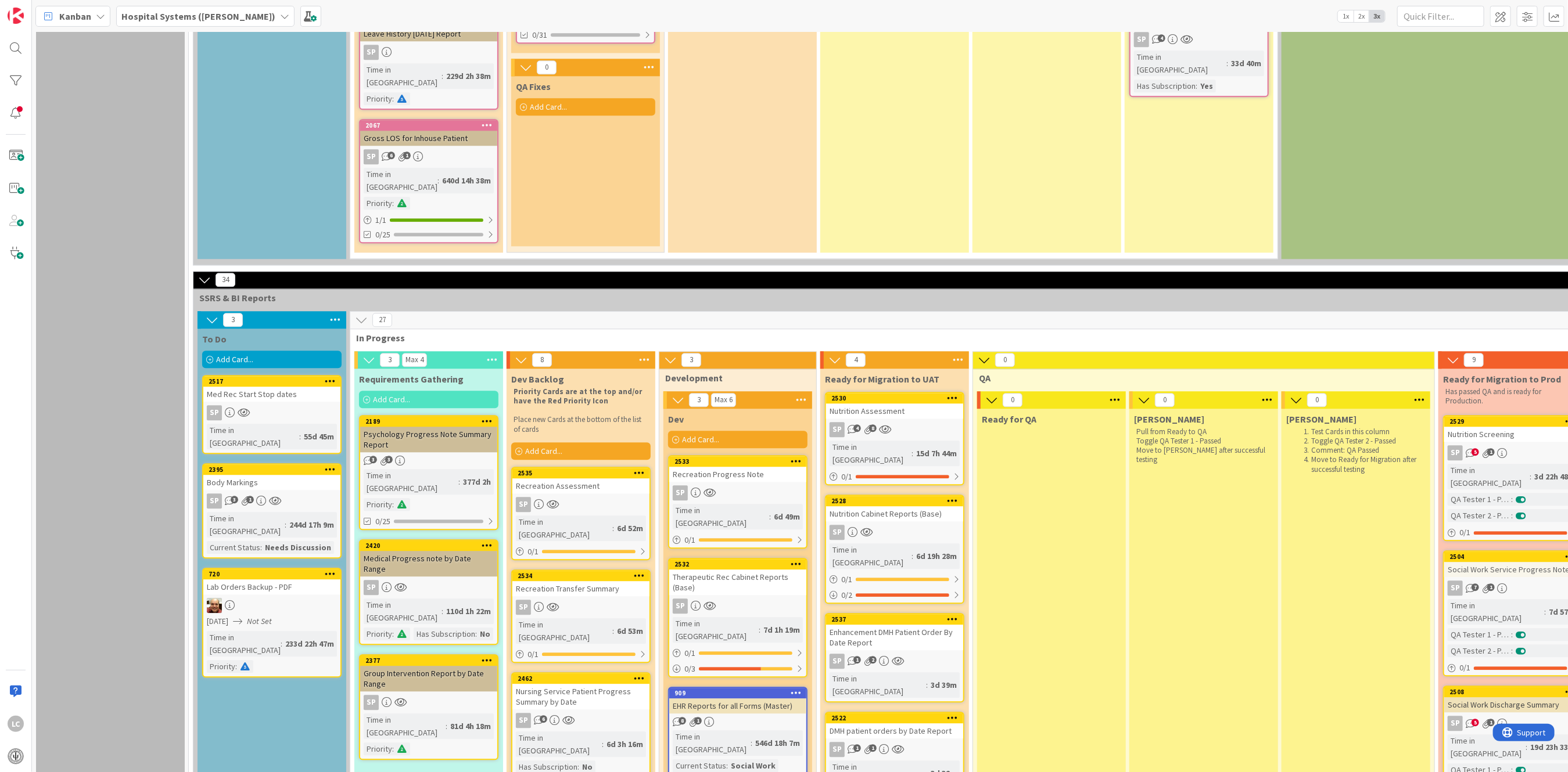
click at [755, 485] on div "SP" at bounding box center [738, 493] width 137 height 15
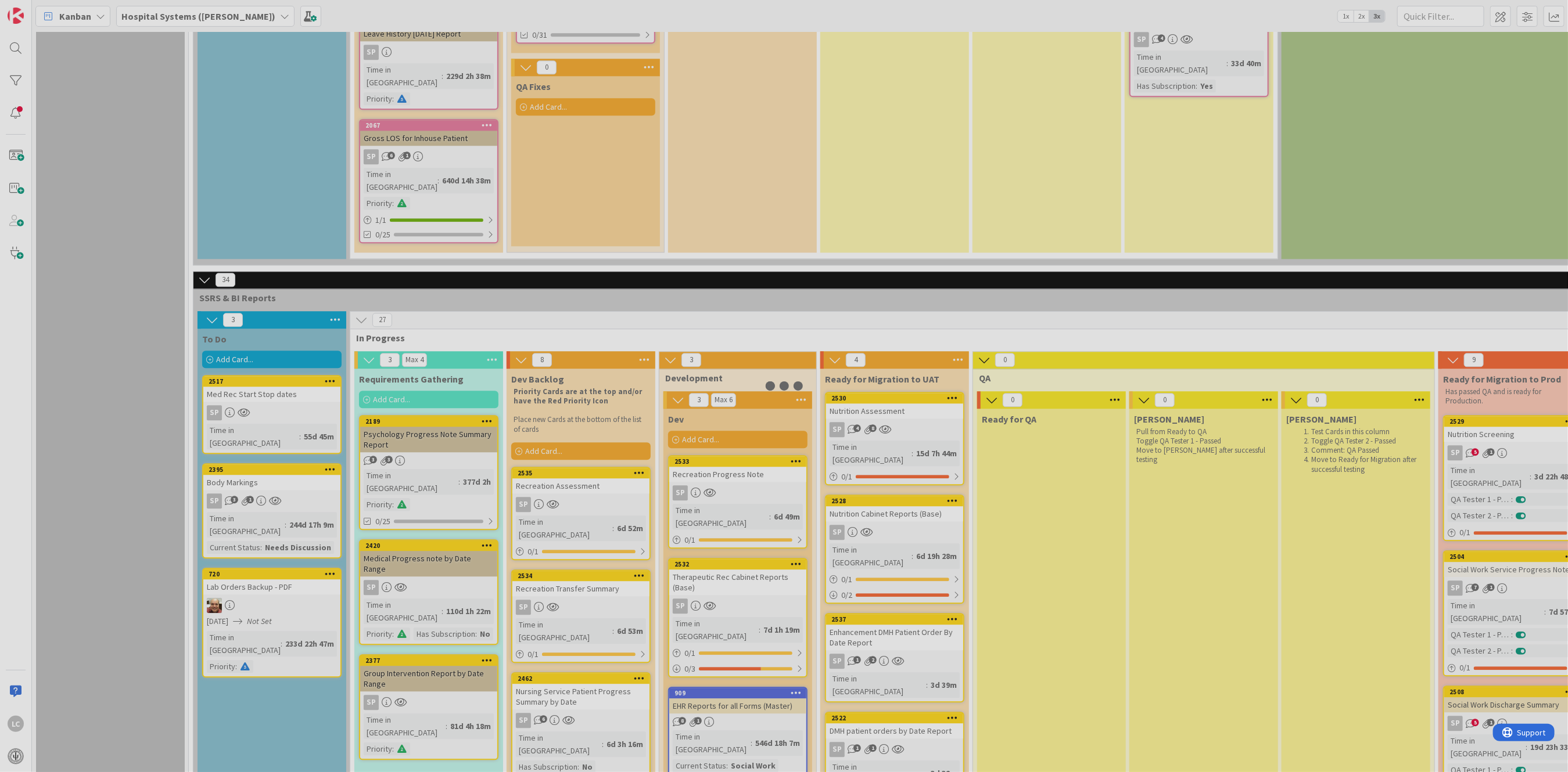
click at [755, 365] on div at bounding box center [784, 386] width 1568 height 772
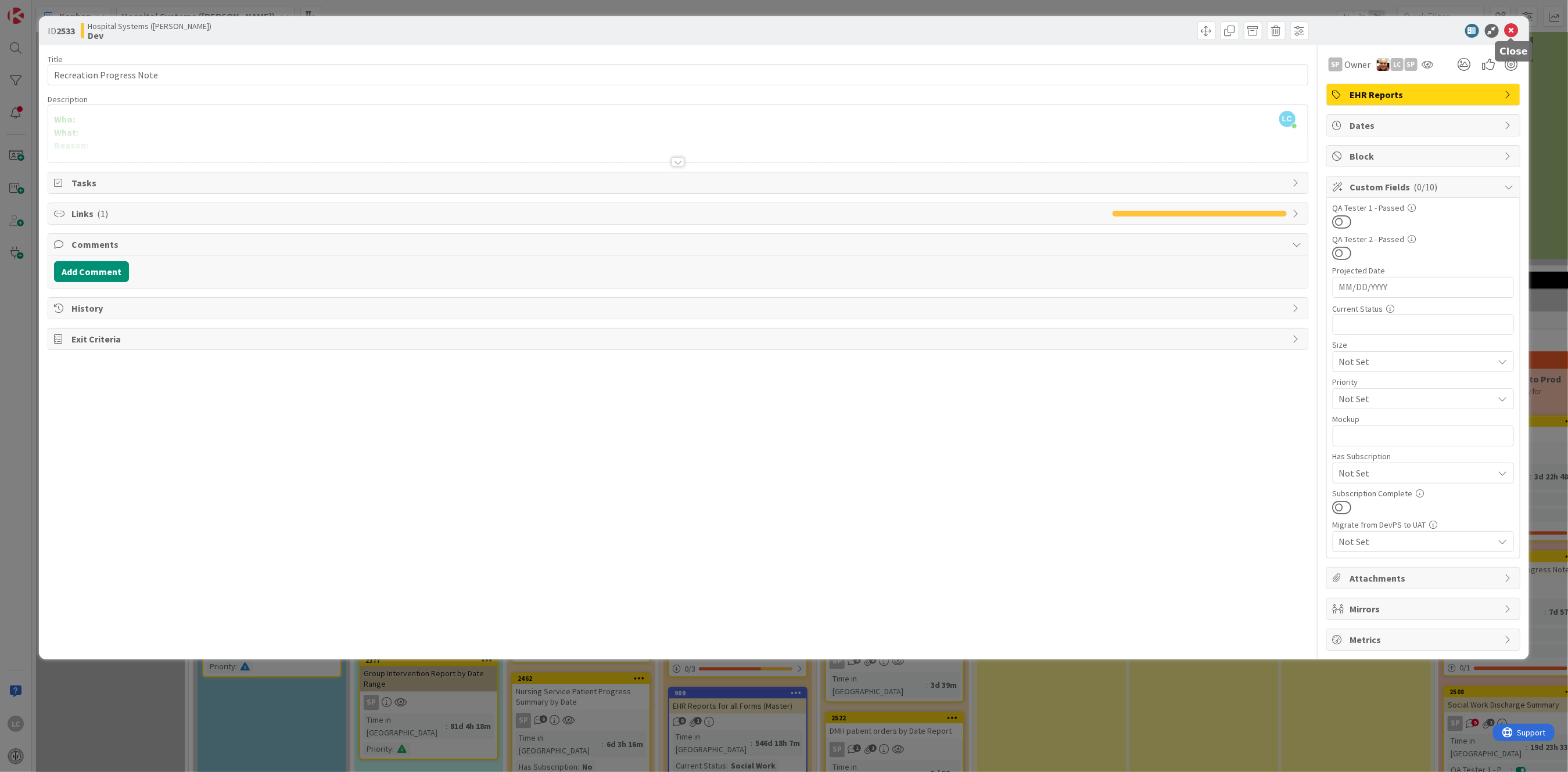
click at [1511, 30] on icon at bounding box center [1512, 30] width 14 height 14
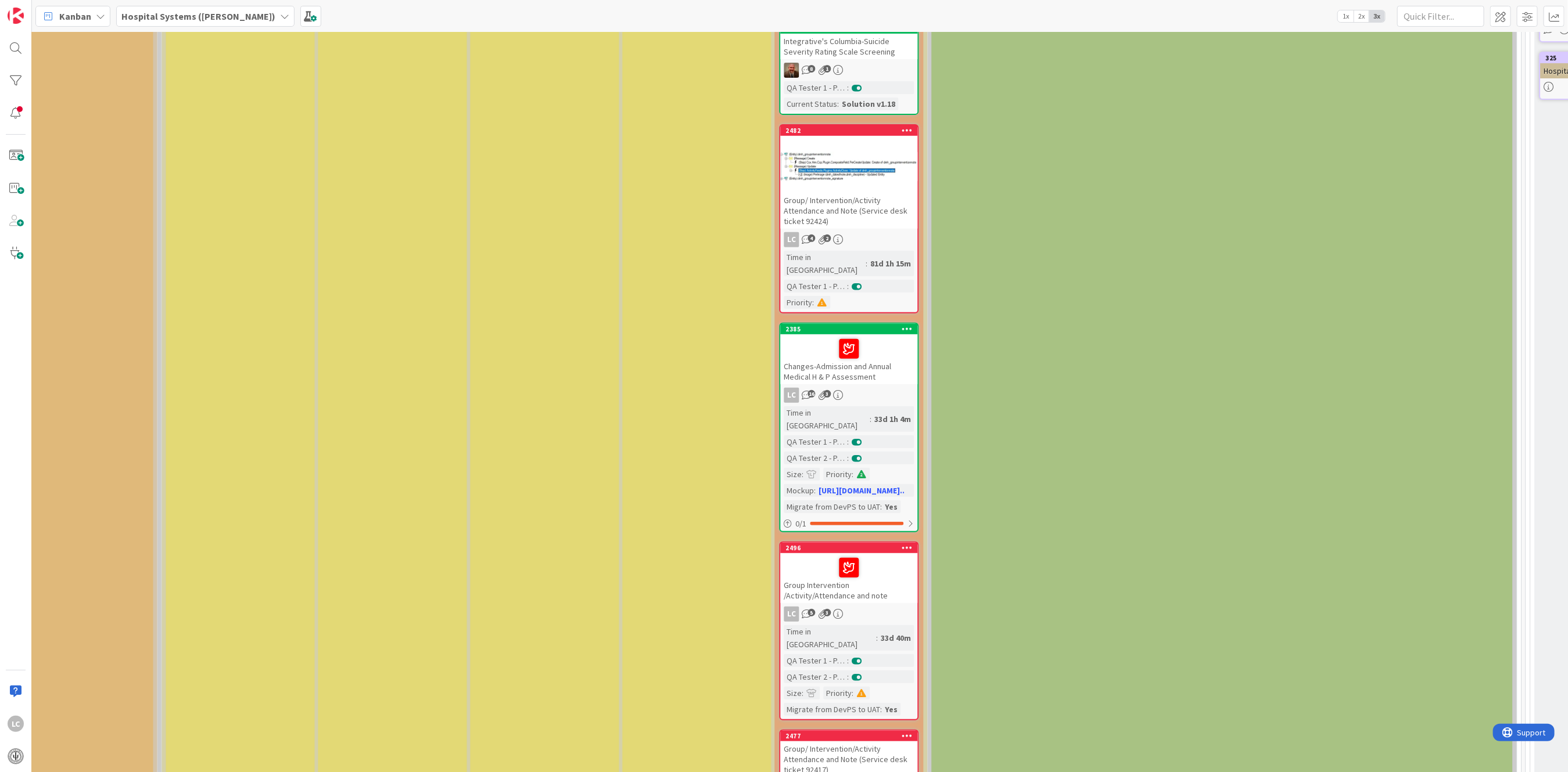
scroll to position [387, 1587]
